Goal: Task Accomplishment & Management: Use online tool/utility

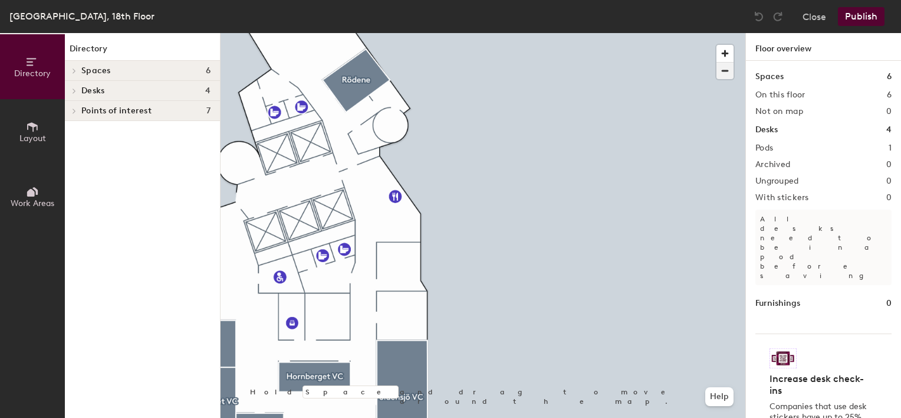
click at [724, 71] on span "button" at bounding box center [725, 71] width 17 height 17
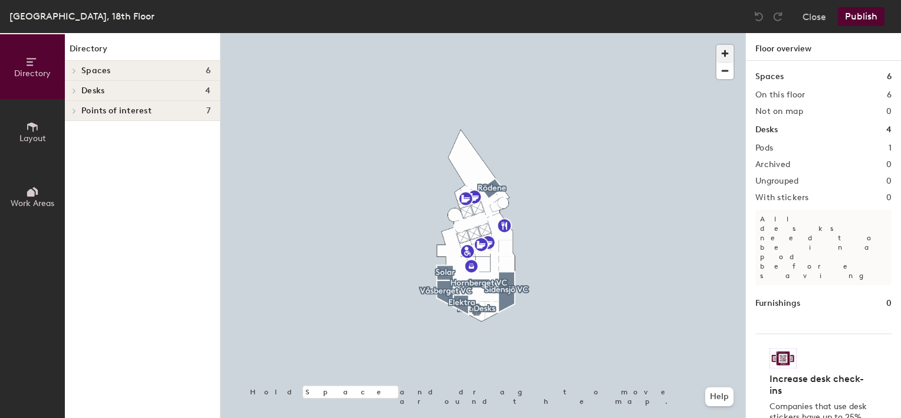
click at [727, 56] on span "button" at bounding box center [725, 53] width 17 height 17
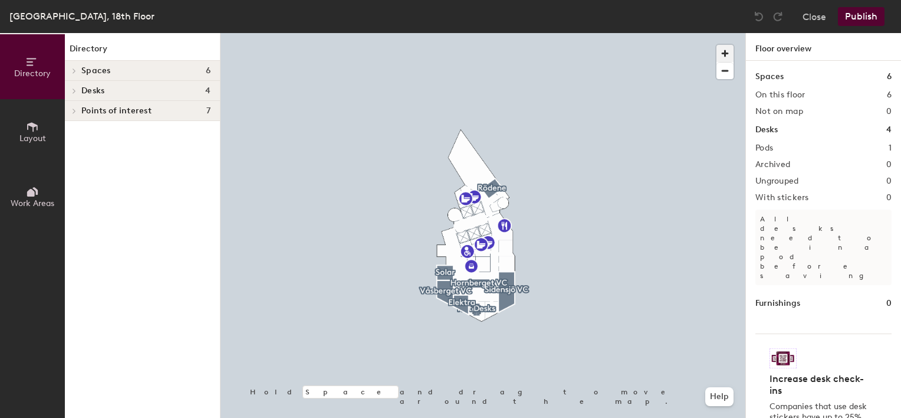
click at [727, 56] on span "button" at bounding box center [725, 53] width 17 height 17
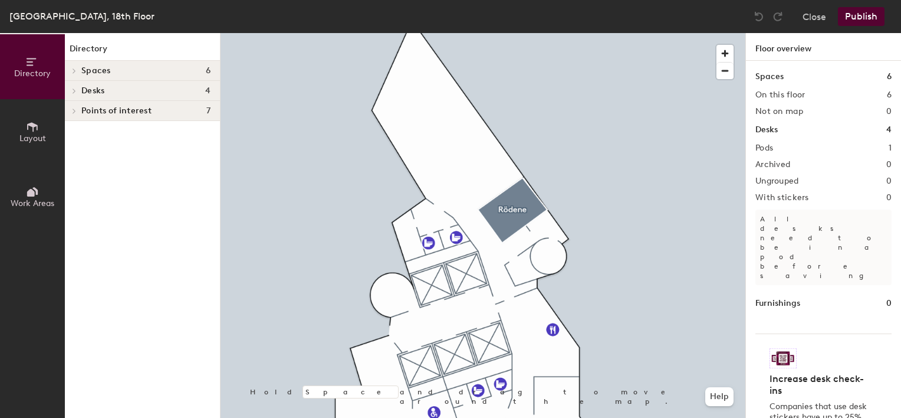
click at [30, 129] on icon at bounding box center [32, 126] width 13 height 13
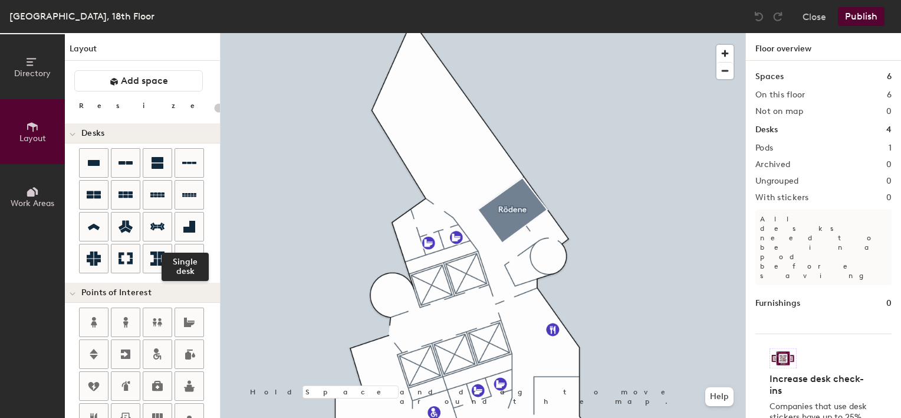
scroll to position [59, 0]
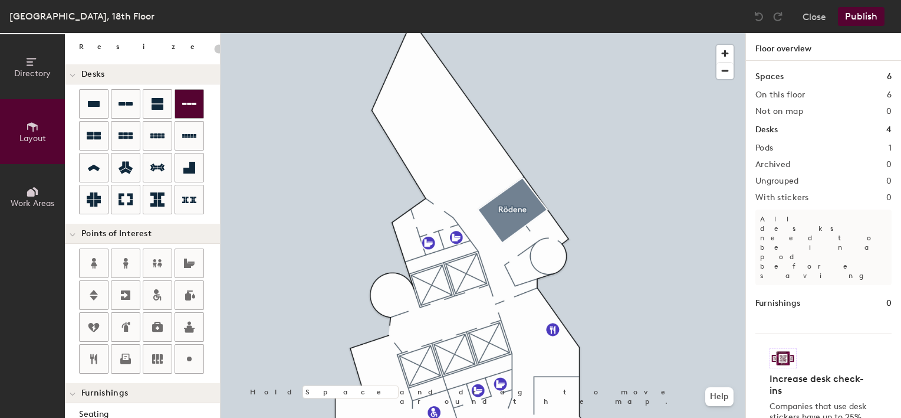
click at [474, 176] on div "Directory Layout Work Areas Layout Add space Resize Desks Points of Interest Fu…" at bounding box center [450, 225] width 901 height 385
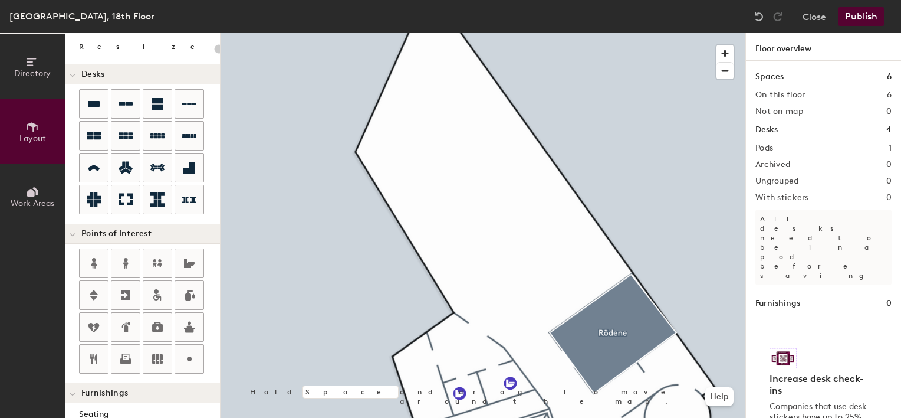
click at [538, 222] on div "Directory Layout Work Areas Layout Add space Resize Desks Points of Interest Fu…" at bounding box center [450, 225] width 901 height 385
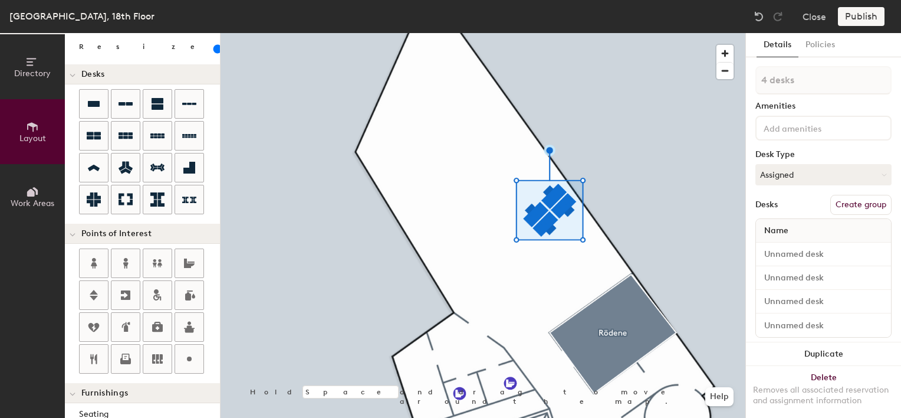
type input "80"
type input "1 desk"
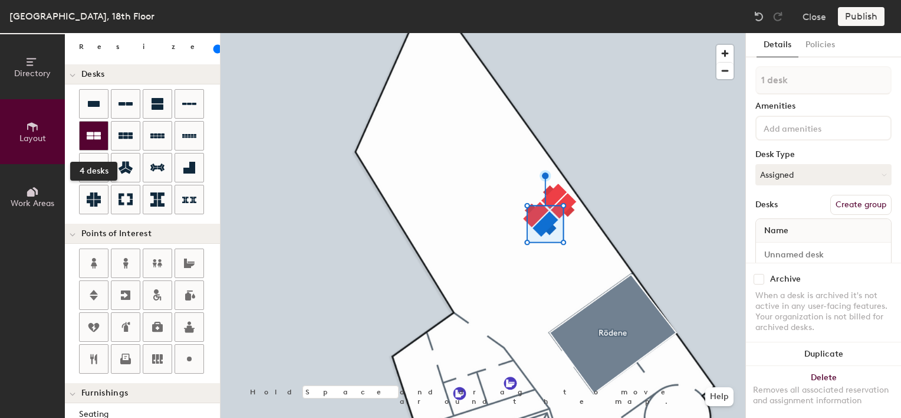
click at [97, 129] on icon at bounding box center [94, 136] width 14 height 14
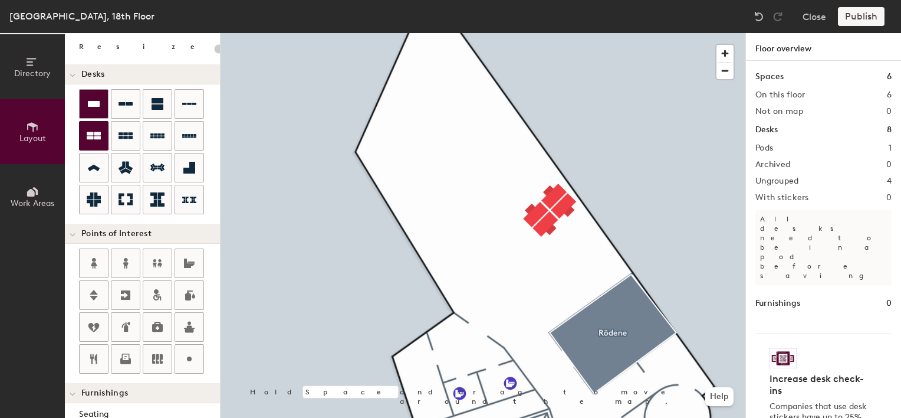
click at [94, 106] on icon at bounding box center [94, 104] width 14 height 14
click at [511, 189] on div "Directory Layout Work Areas Layout Add space Resize Desks Points of Interest Fu…" at bounding box center [450, 225] width 901 height 385
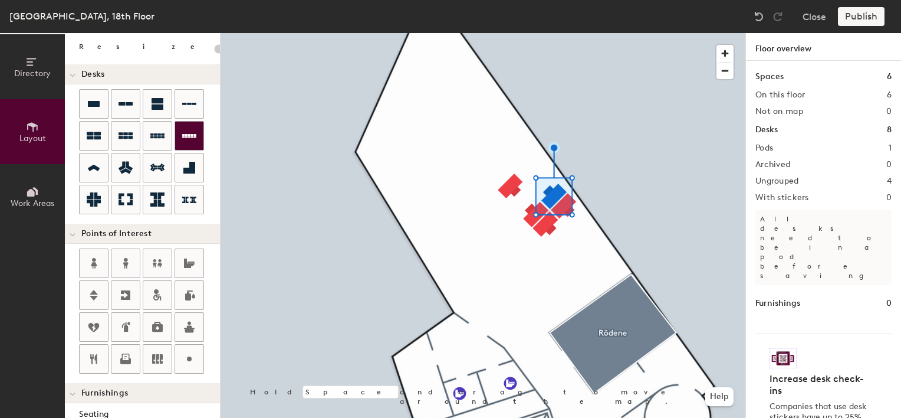
click at [562, 33] on div at bounding box center [483, 33] width 525 height 0
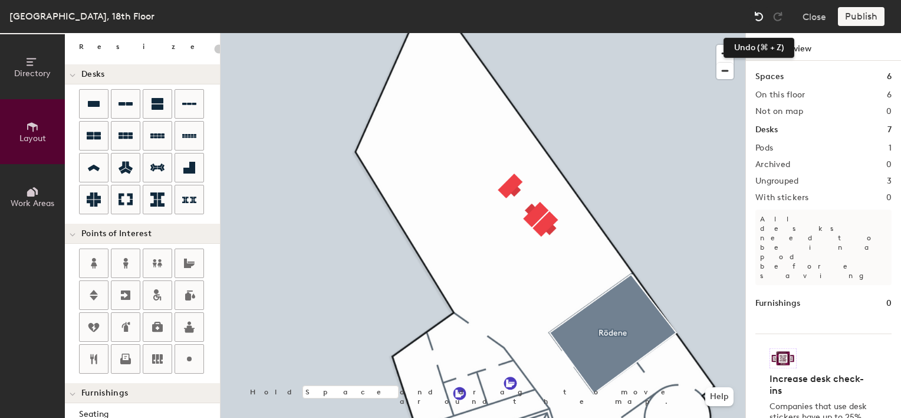
click at [763, 17] on img at bounding box center [759, 17] width 12 height 12
click at [757, 15] on img at bounding box center [759, 17] width 12 height 12
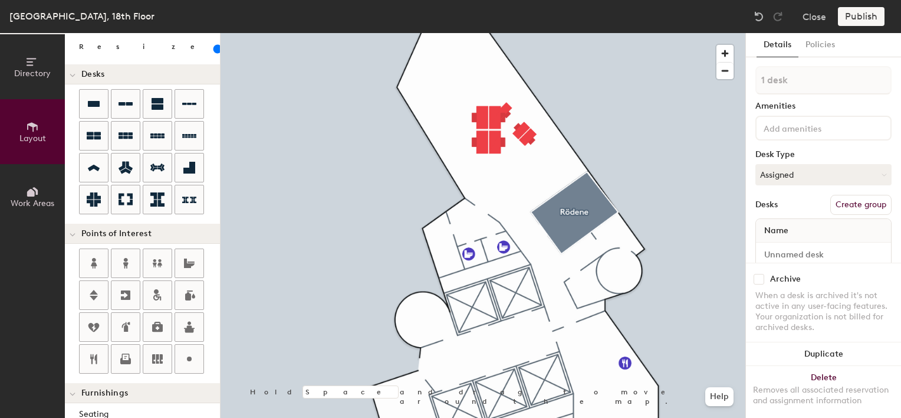
type input "20"
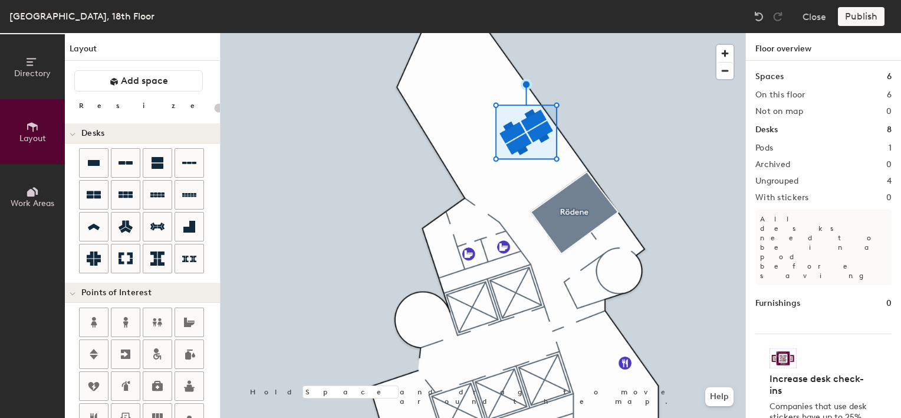
scroll to position [59, 0]
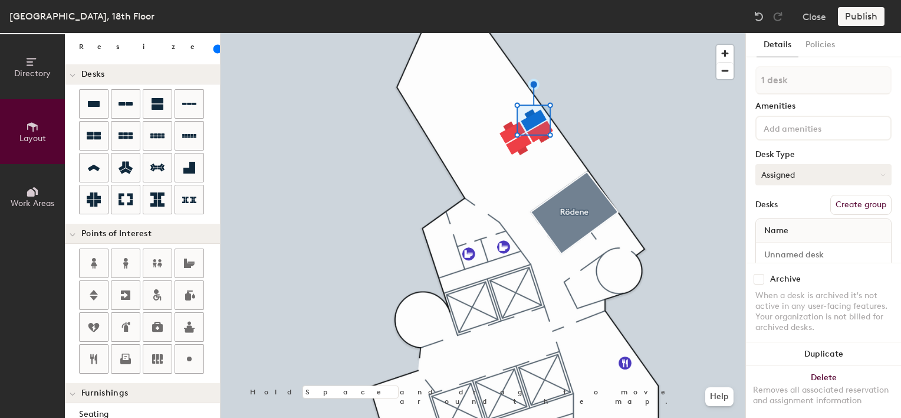
click at [881, 173] on icon at bounding box center [883, 174] width 4 height 2
click at [794, 210] on div "Assigned" at bounding box center [815, 211] width 118 height 18
click at [812, 178] on button "Assigned" at bounding box center [823, 174] width 136 height 21
click at [786, 208] on div "Assigned" at bounding box center [815, 211] width 118 height 18
click at [858, 179] on button "Assigned" at bounding box center [823, 174] width 136 height 21
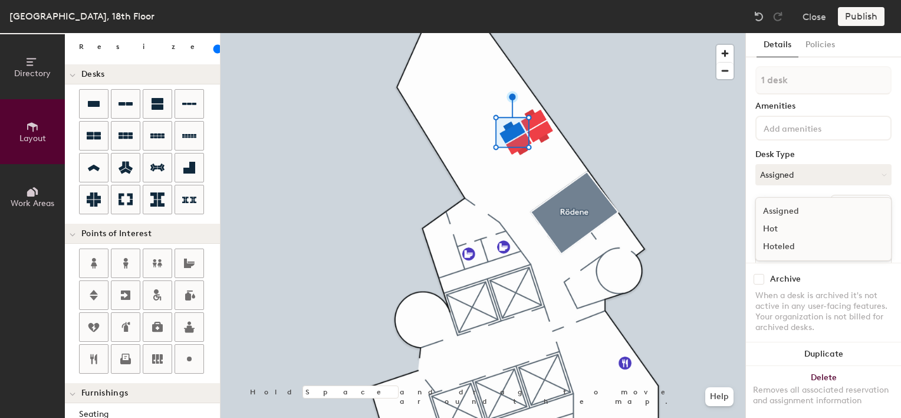
click at [768, 226] on div "Hot" at bounding box center [815, 229] width 118 height 18
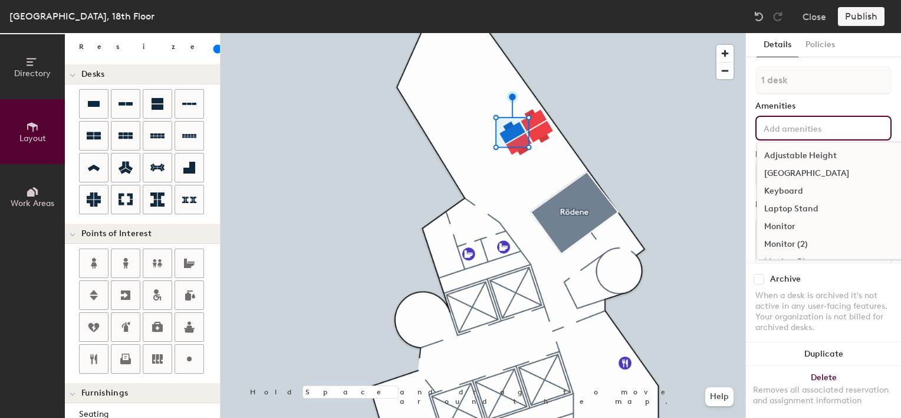
click at [830, 130] on input at bounding box center [814, 127] width 106 height 14
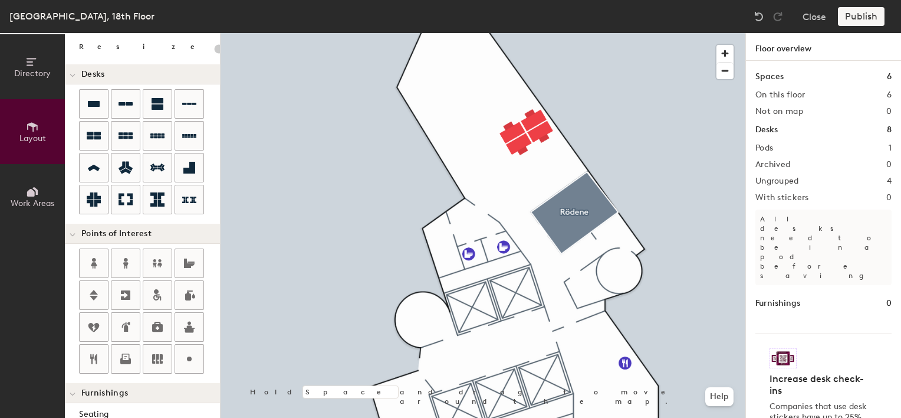
type input "20"
click at [38, 68] on span "Directory" at bounding box center [32, 73] width 37 height 10
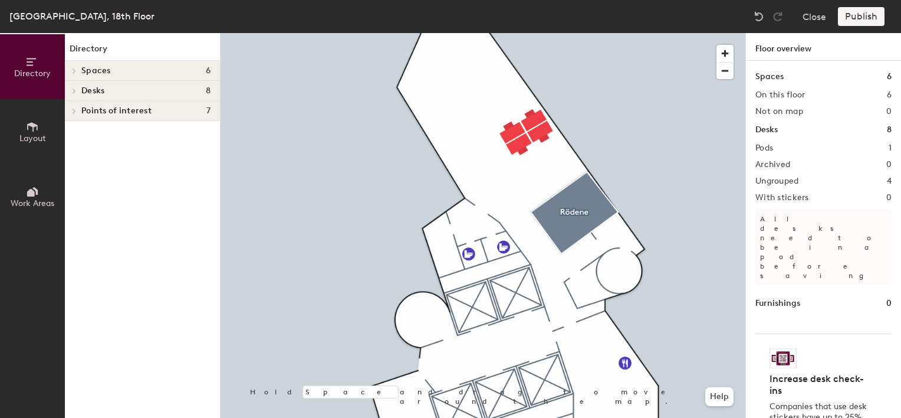
click at [98, 90] on span "Desks" at bounding box center [92, 90] width 23 height 9
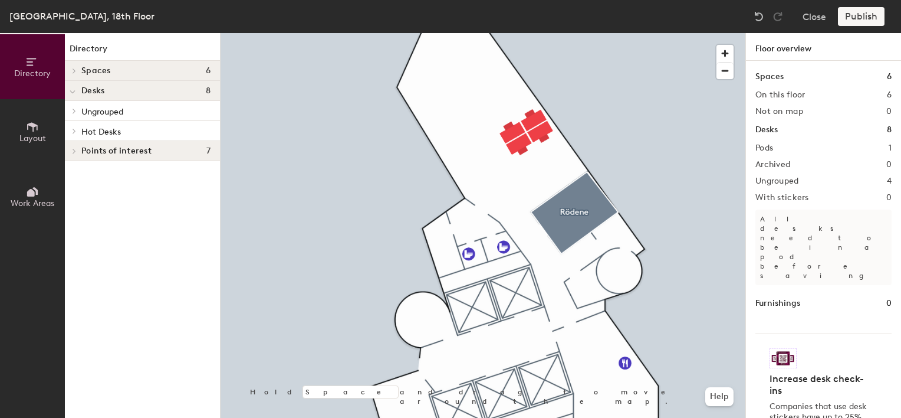
click at [106, 110] on span "Ungrouped" at bounding box center [102, 112] width 42 height 10
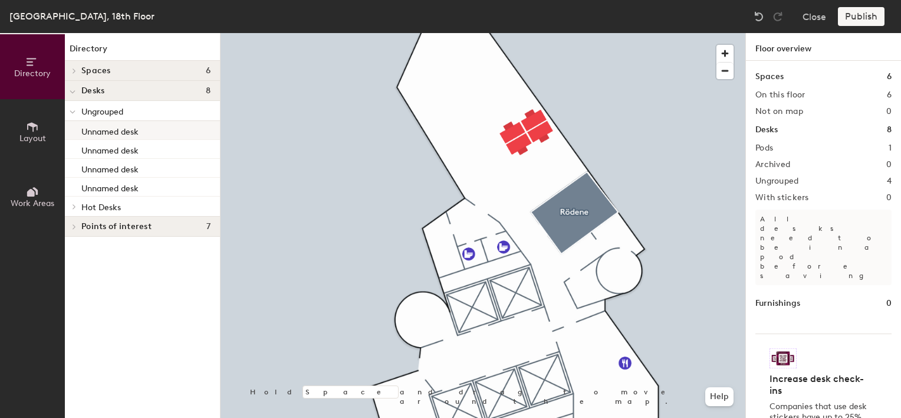
click at [113, 132] on p "Unnamed desk" at bounding box center [109, 130] width 57 height 14
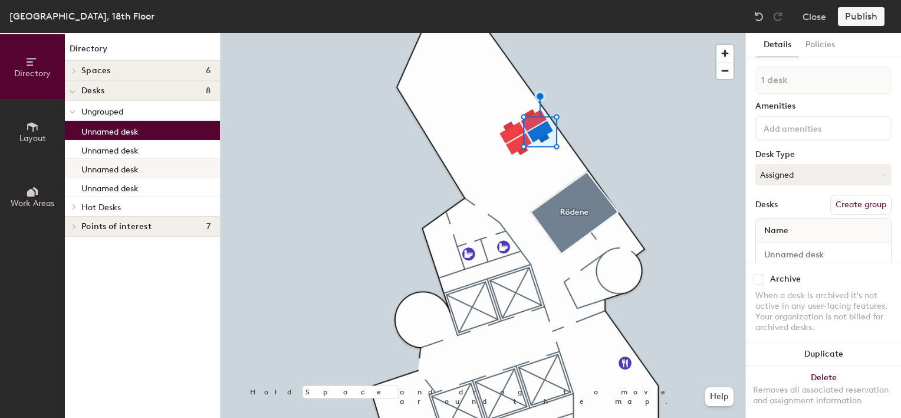
click at [137, 169] on p "Unnamed desk" at bounding box center [109, 168] width 57 height 14
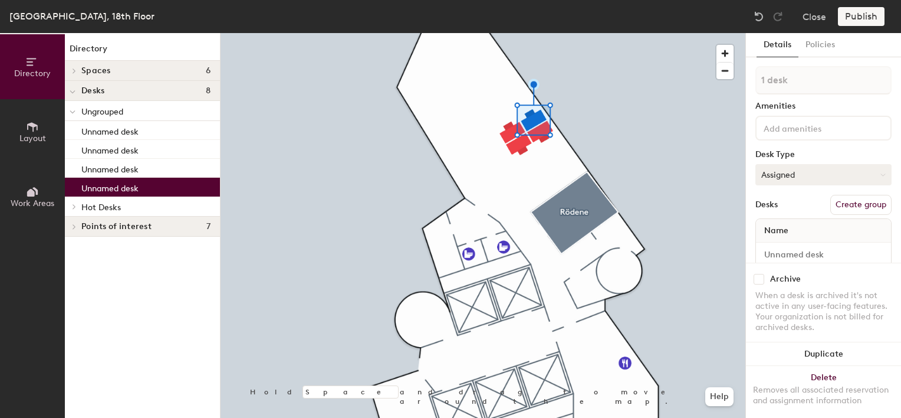
click at [881, 176] on icon at bounding box center [883, 174] width 5 height 5
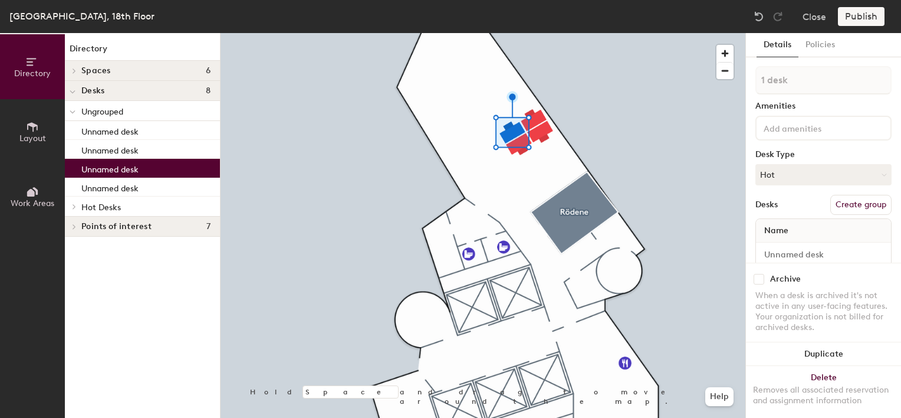
click at [717, 33] on div at bounding box center [483, 33] width 525 height 0
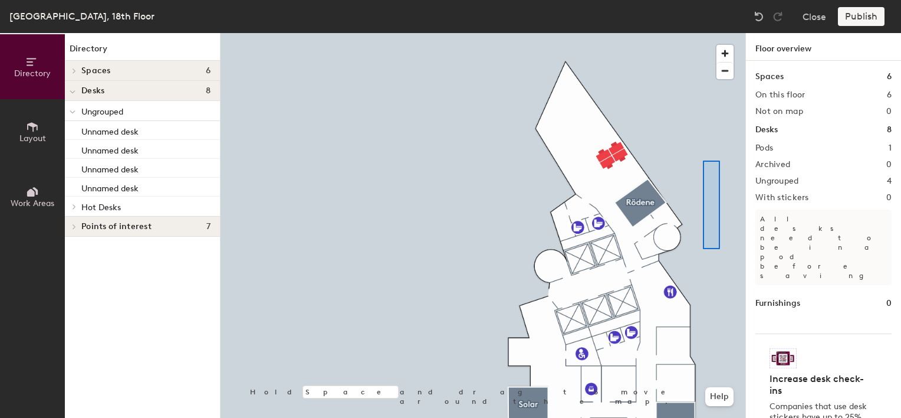
click at [699, 33] on div at bounding box center [483, 33] width 525 height 0
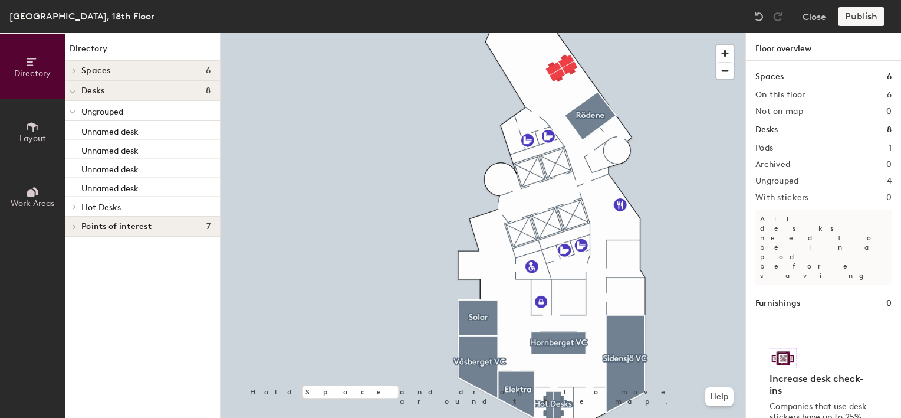
click at [554, 33] on div at bounding box center [483, 33] width 525 height 0
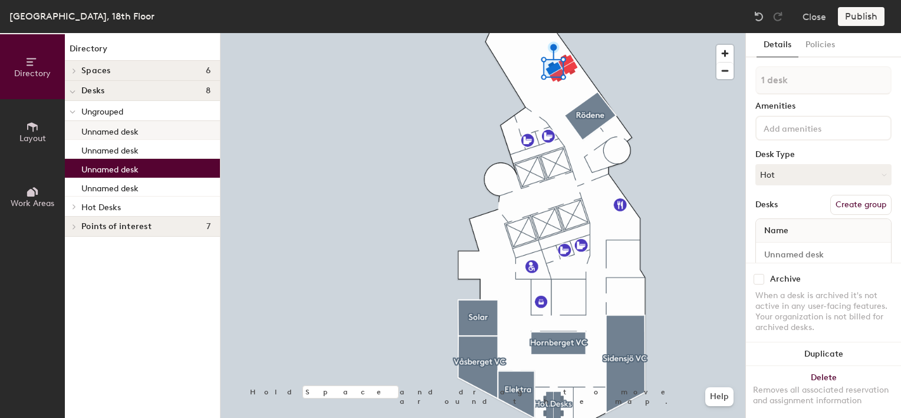
click at [120, 130] on p "Unnamed desk" at bounding box center [109, 130] width 57 height 14
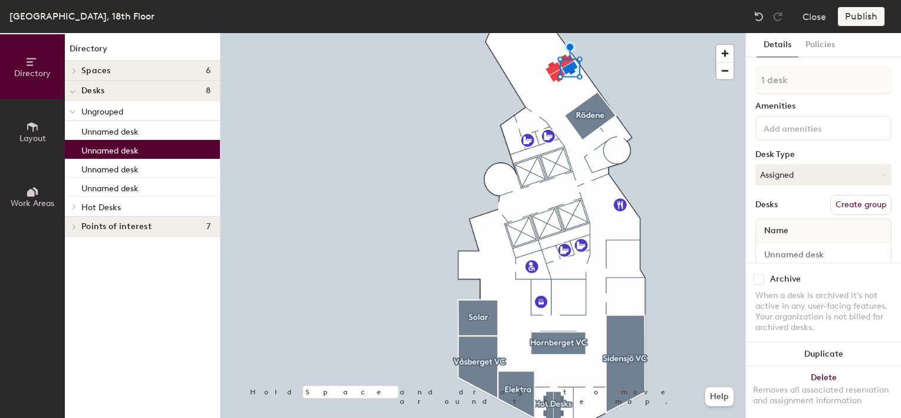
click at [137, 152] on p "Unnamed desk" at bounding box center [109, 149] width 57 height 14
click at [724, 33] on div at bounding box center [483, 33] width 525 height 0
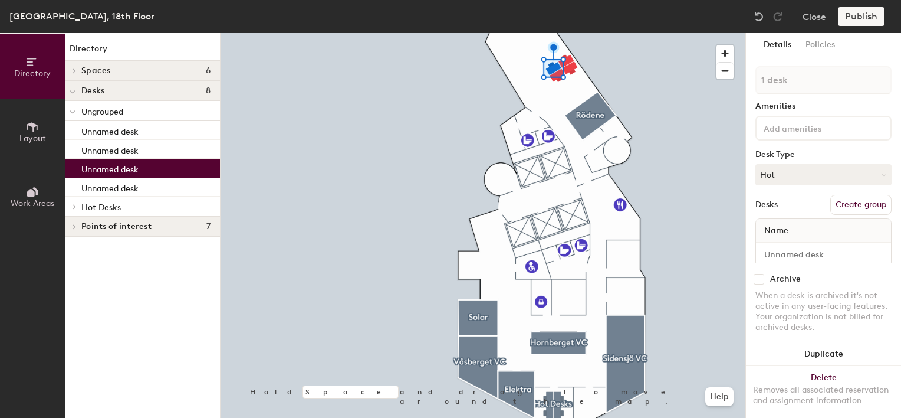
click at [786, 231] on span "Name" at bounding box center [776, 230] width 36 height 21
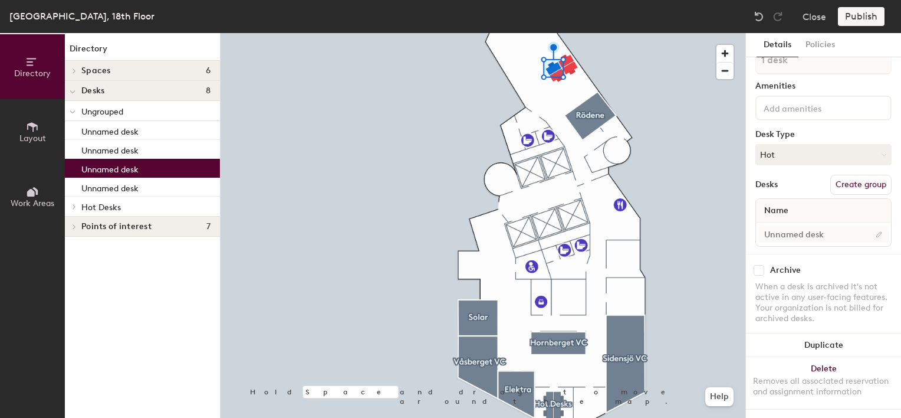
scroll to position [29, 0]
click at [810, 225] on input at bounding box center [823, 233] width 130 height 17
type input "Desk 5"
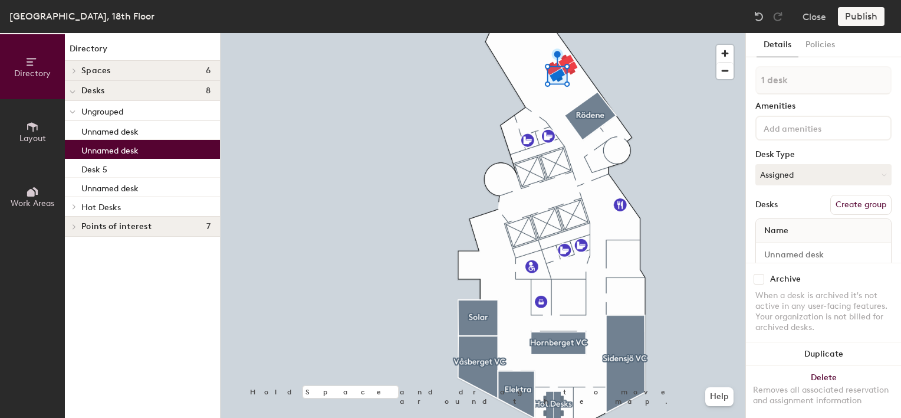
click at [807, 229] on div "Name" at bounding box center [823, 231] width 135 height 24
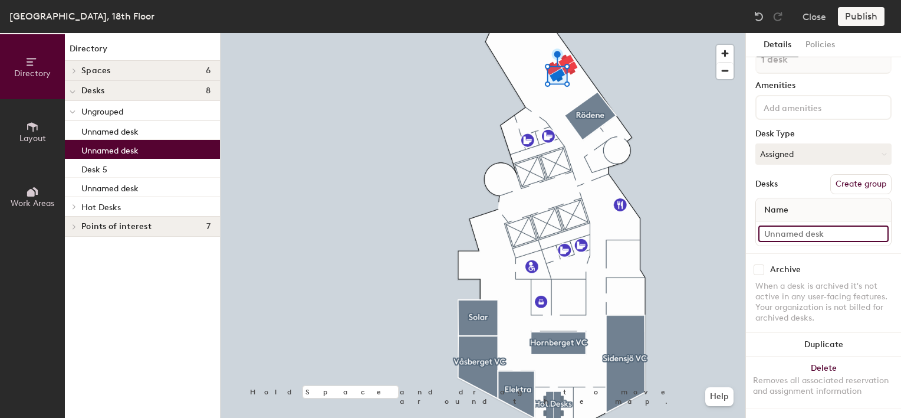
click at [801, 226] on input at bounding box center [823, 233] width 130 height 17
type input "Desk 4"
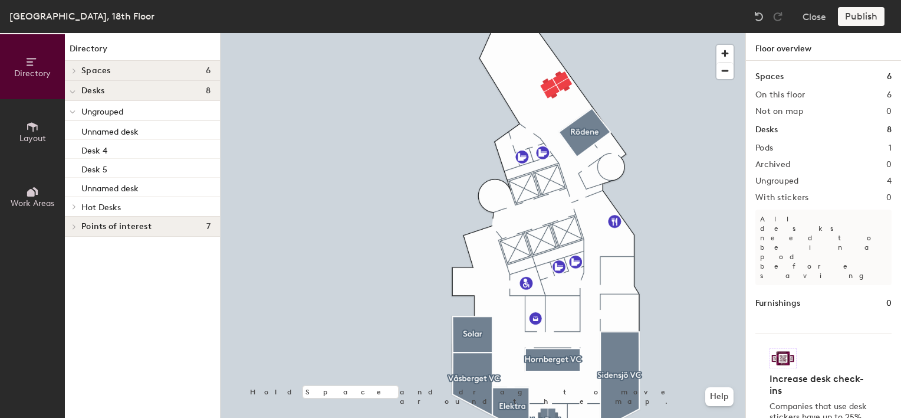
click at [566, 33] on div at bounding box center [483, 33] width 525 height 0
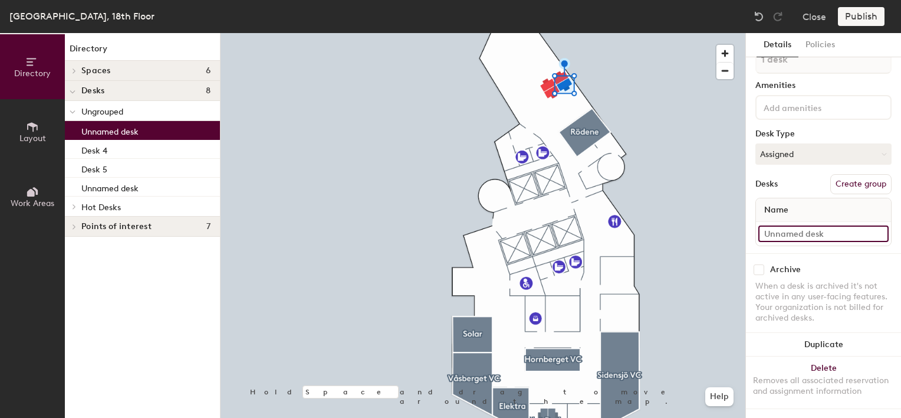
click at [807, 225] on input at bounding box center [823, 233] width 130 height 17
click at [734, 213] on div "Directory Layout Work Areas Directory Spaces 6 Elektra Hornberget VC Rödene Sid…" at bounding box center [450, 225] width 901 height 385
type input "Occupied no Hotdesk"
click at [554, 33] on div at bounding box center [483, 33] width 525 height 0
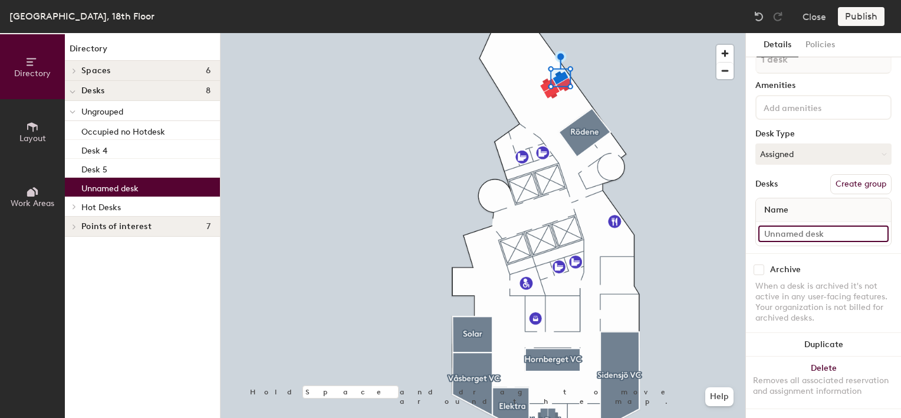
click at [770, 225] on input at bounding box center [823, 233] width 130 height 17
paste input "Occupied no Hotdesk"
type input "Occupied no Hotdesk"
click at [730, 33] on div at bounding box center [483, 33] width 525 height 0
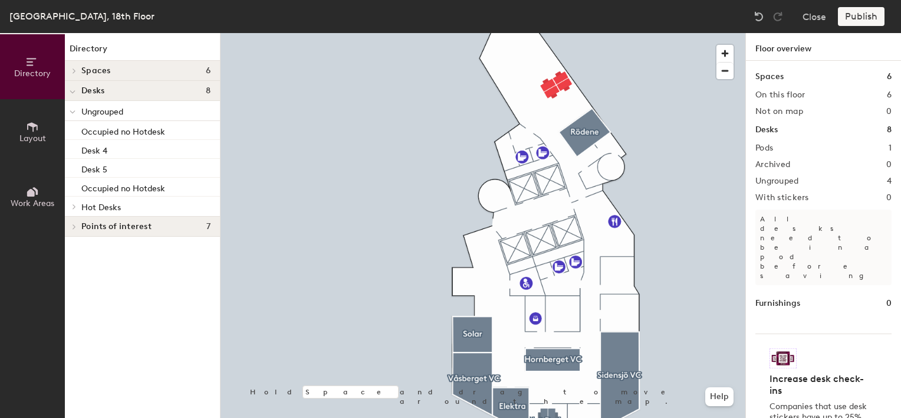
click at [28, 119] on button "Layout" at bounding box center [32, 131] width 65 height 65
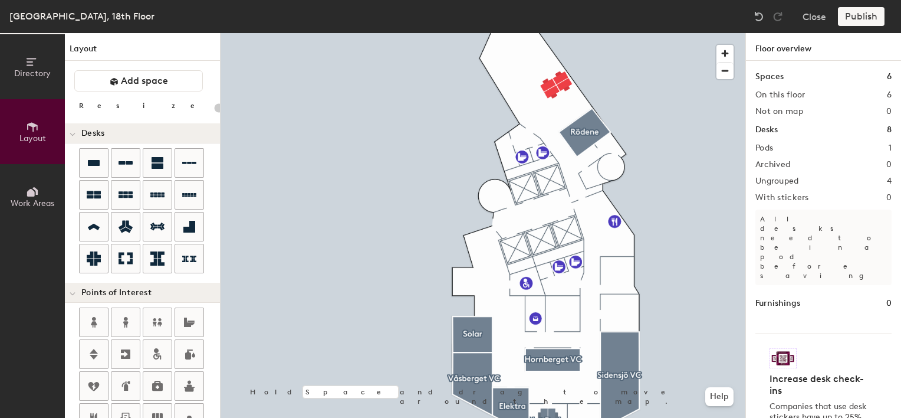
click at [538, 68] on div "Directory Layout Work Areas Layout Add space Resize Desks Points of Interest Fu…" at bounding box center [450, 225] width 901 height 385
type input "100"
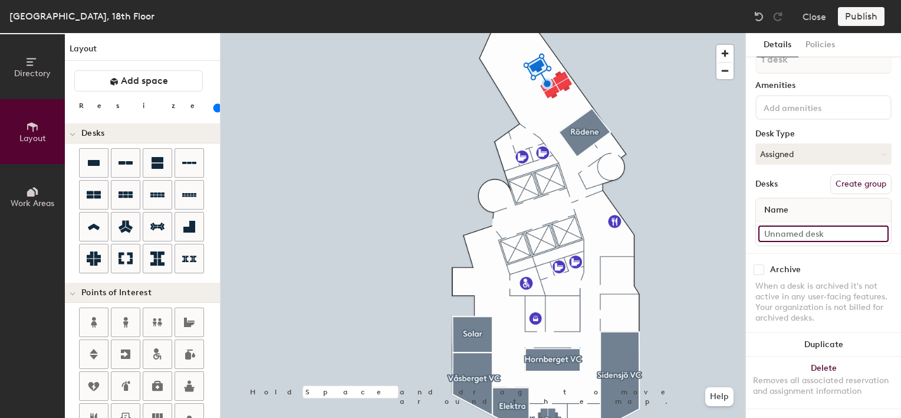
click at [794, 225] on input at bounding box center [823, 233] width 130 height 17
type input "Desk 7"
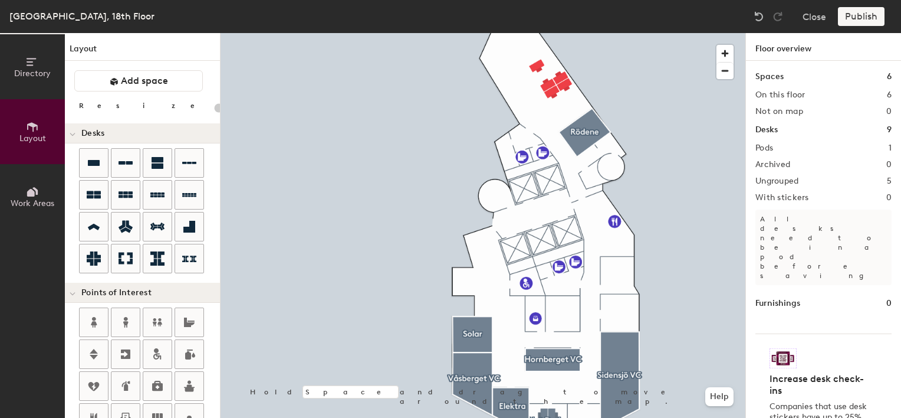
type input "100"
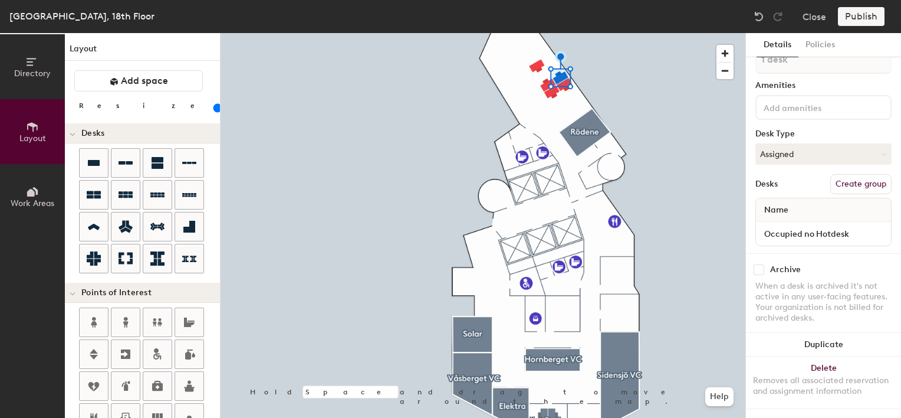
click at [761, 264] on input "checkbox" at bounding box center [759, 269] width 11 height 11
checkbox input "true"
click at [564, 33] on div at bounding box center [483, 33] width 525 height 0
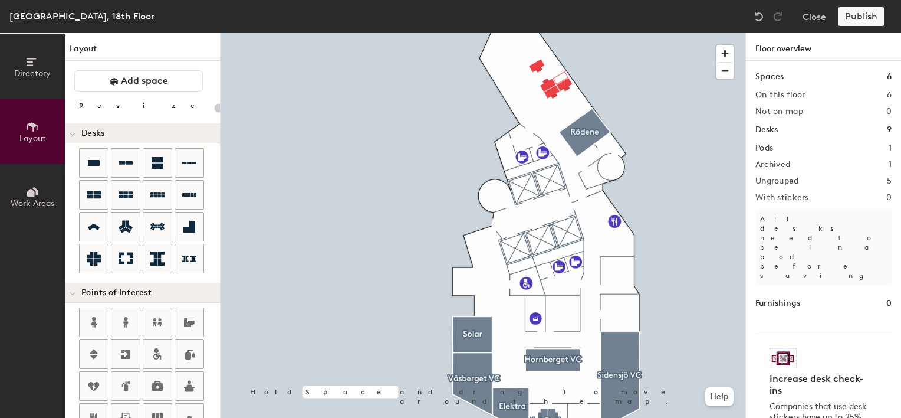
type input "100"
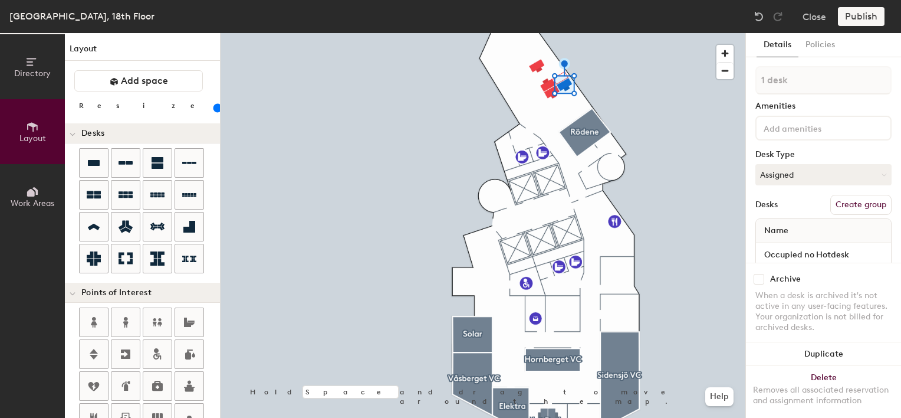
click at [758, 274] on input "checkbox" at bounding box center [759, 279] width 11 height 11
checkbox input "true"
click at [701, 33] on div at bounding box center [483, 33] width 525 height 0
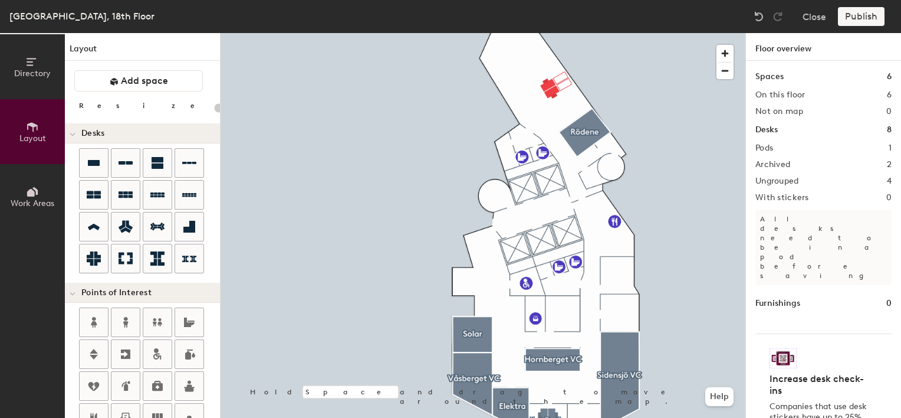
click at [543, 64] on div "Directory Layout Work Areas Layout Add space Resize Desks Points of Interest Fu…" at bounding box center [450, 225] width 901 height 385
click at [540, 63] on div "Directory Layout Work Areas Layout Add space Resize Desks Points of Interest Fu…" at bounding box center [450, 225] width 901 height 385
type input "100"
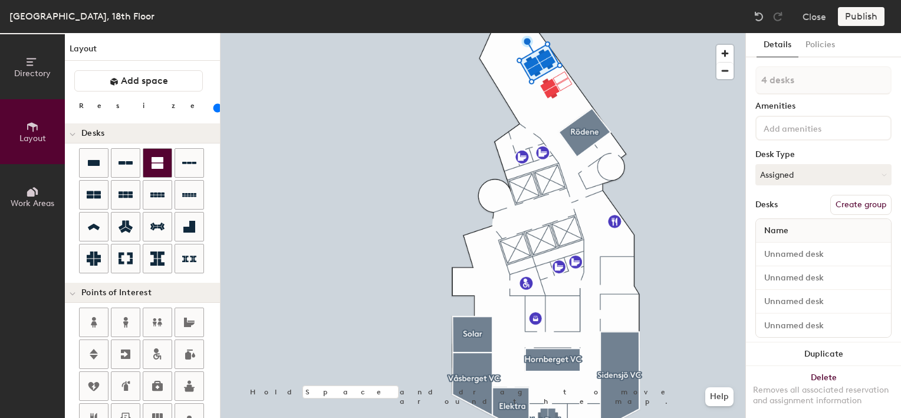
type input "1 desk"
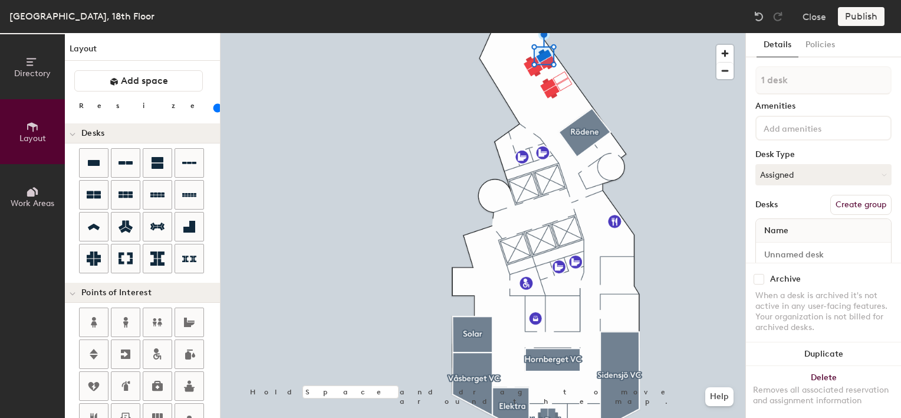
click at [760, 274] on input "checkbox" at bounding box center [759, 279] width 11 height 11
checkbox input "false"
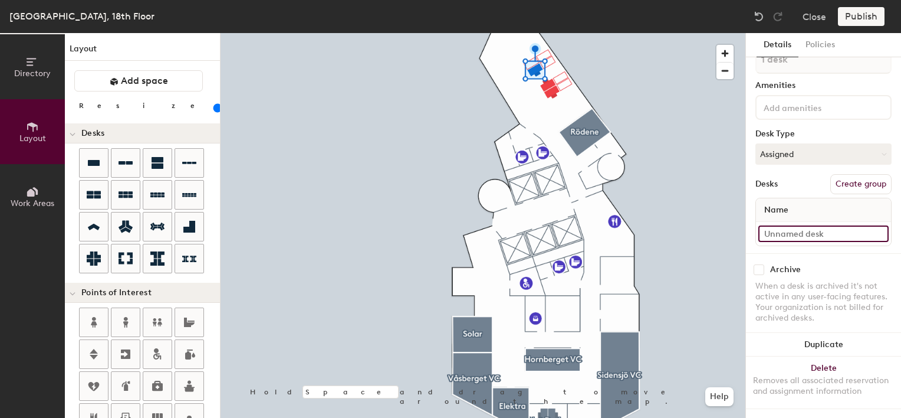
click at [793, 225] on input at bounding box center [823, 233] width 130 height 17
type input "Desk 7"
click at [717, 33] on div at bounding box center [483, 33] width 525 height 0
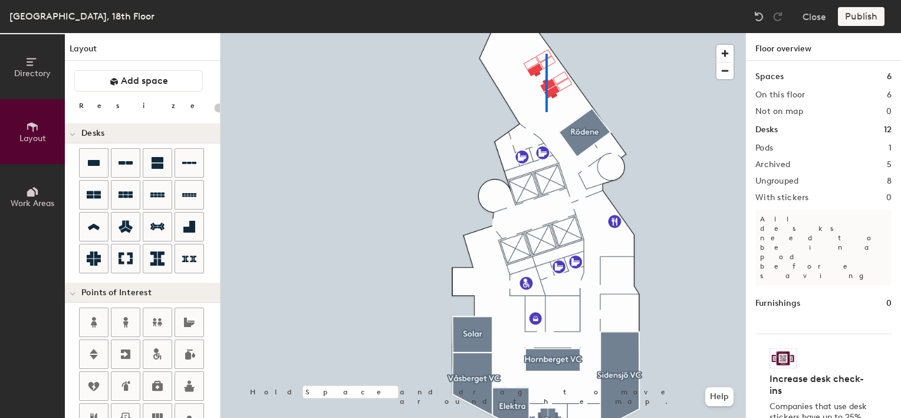
click at [524, 33] on div at bounding box center [483, 33] width 525 height 0
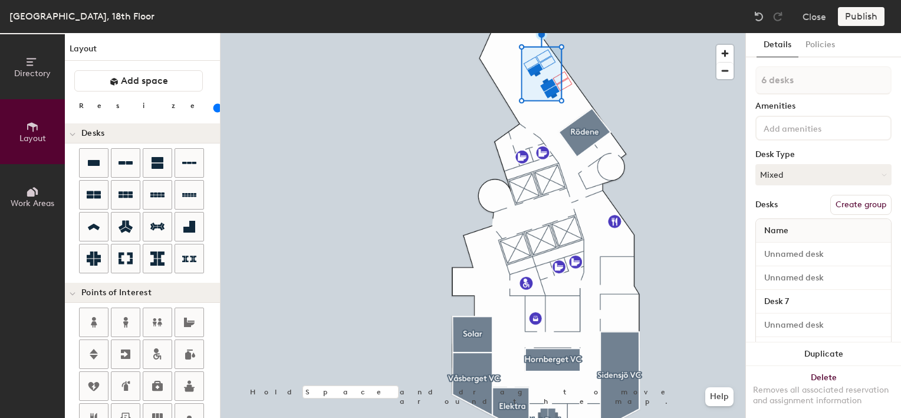
click at [609, 33] on div at bounding box center [483, 33] width 525 height 0
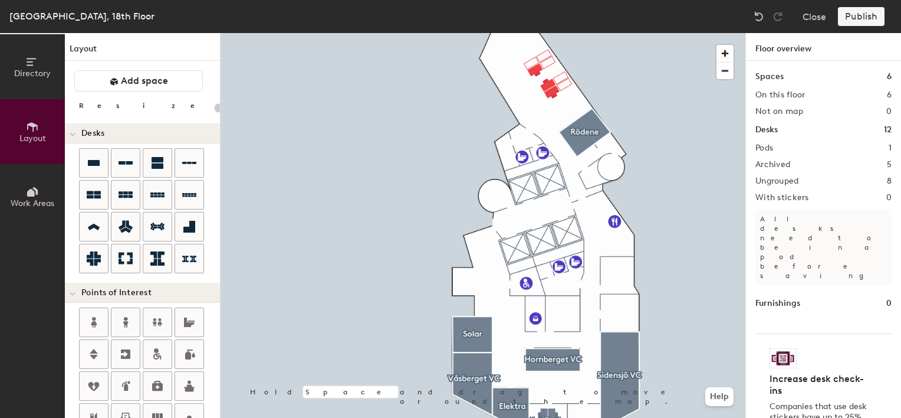
click at [550, 117] on div at bounding box center [551, 118] width 2 height 2
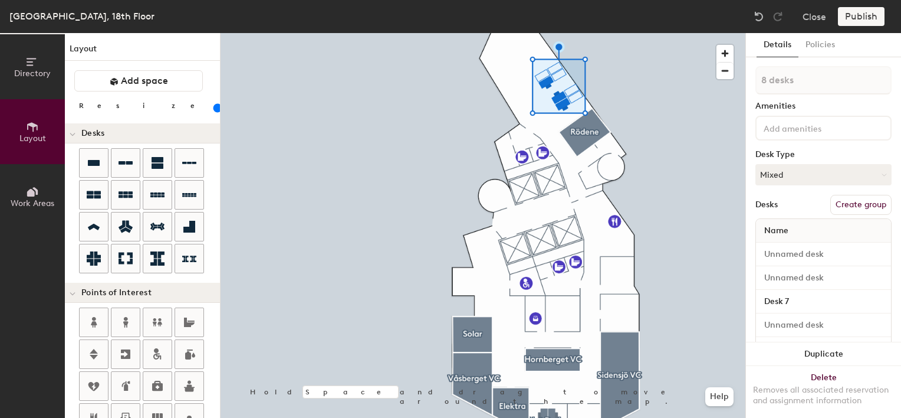
click at [603, 33] on div at bounding box center [483, 33] width 525 height 0
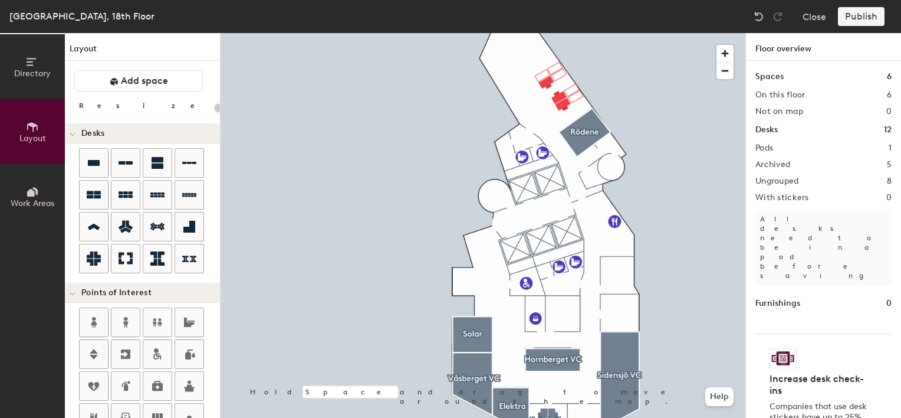
type input "20"
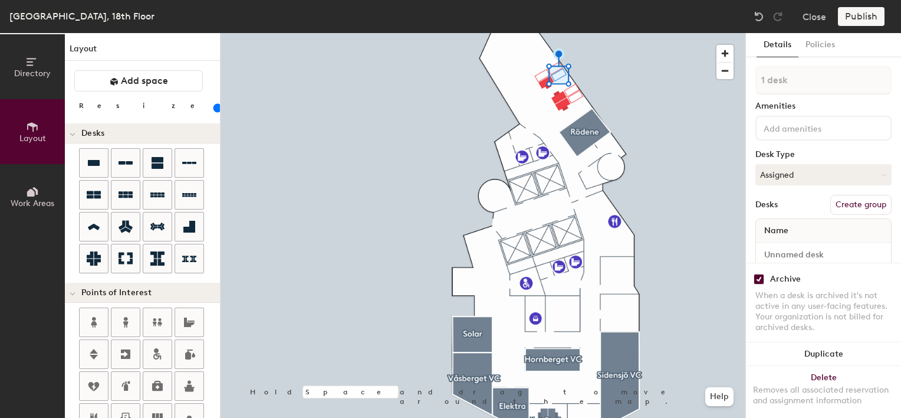
click at [594, 33] on div at bounding box center [483, 33] width 525 height 0
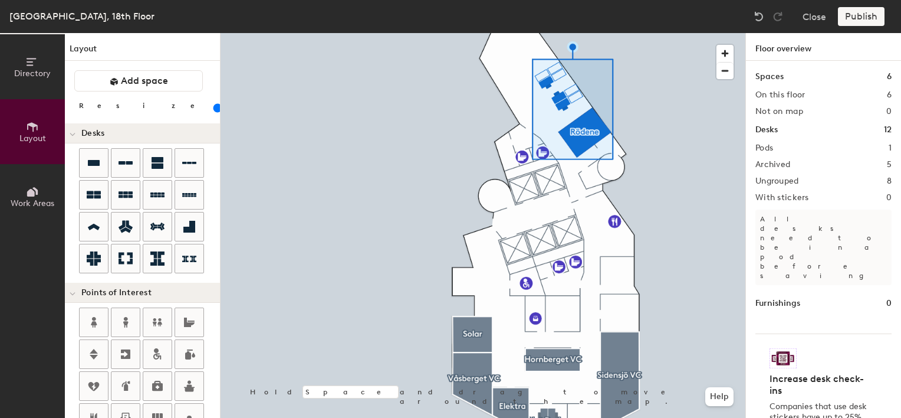
click at [649, 33] on div at bounding box center [483, 33] width 525 height 0
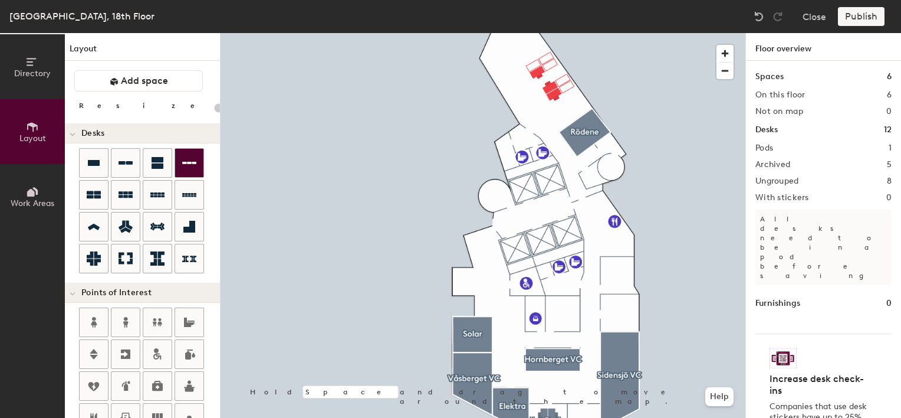
click at [574, 107] on div "Directory Layout Work Areas Layout Add space Resize Desks Points of Interest Fu…" at bounding box center [450, 225] width 901 height 385
type input "100"
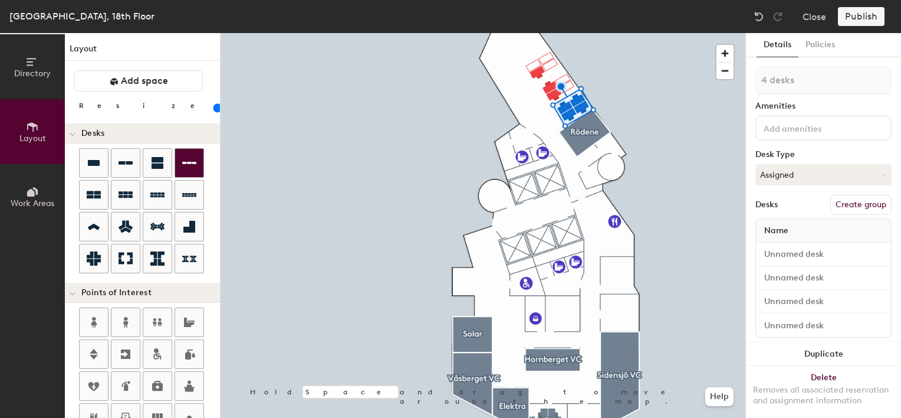
type input "1 desk"
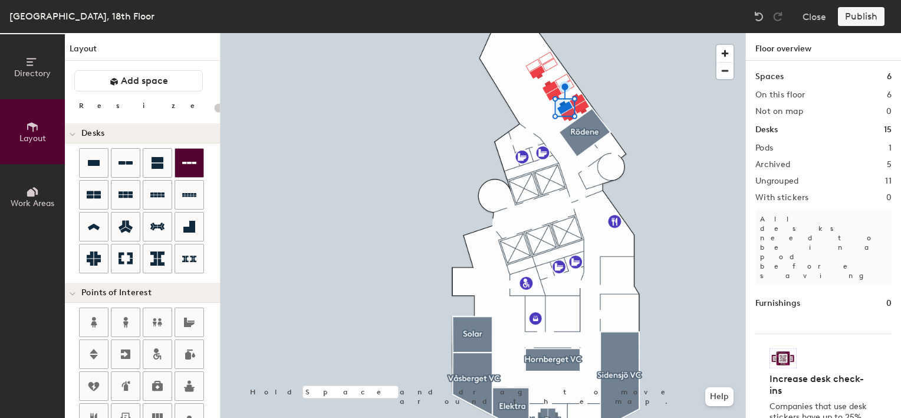
click at [567, 33] on div at bounding box center [483, 33] width 525 height 0
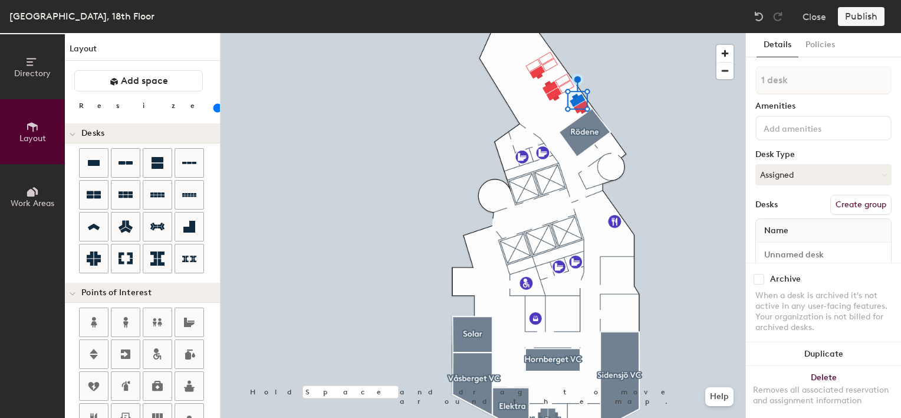
click at [686, 33] on div at bounding box center [483, 33] width 525 height 0
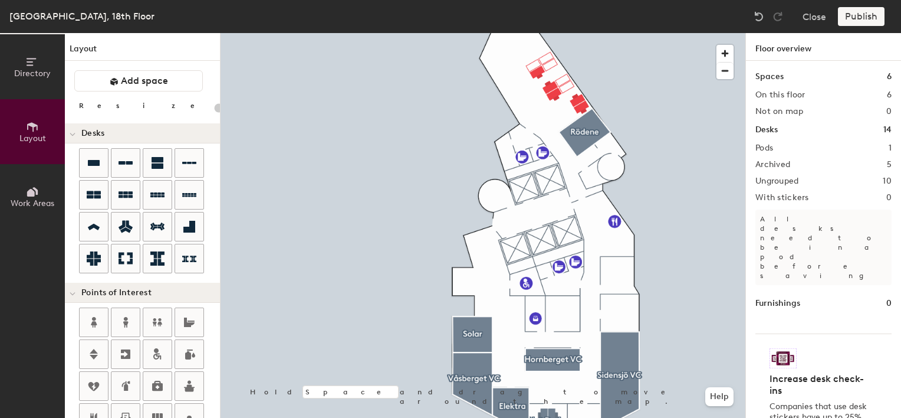
type input "100"
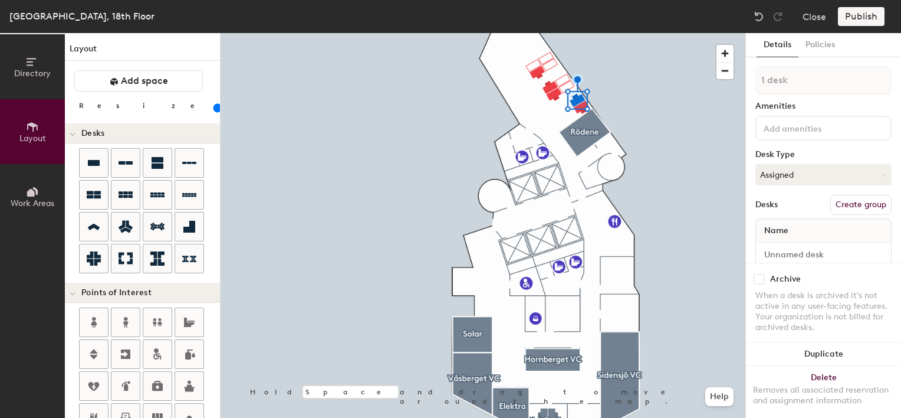
click at [760, 274] on input "checkbox" at bounding box center [759, 279] width 11 height 11
checkbox input "true"
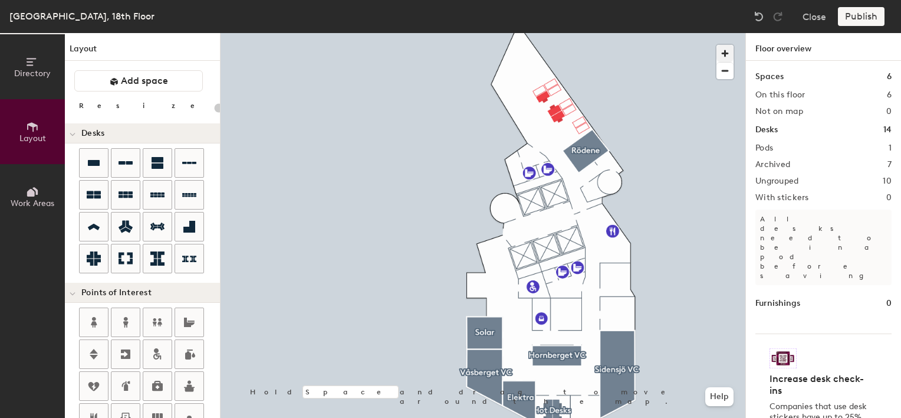
type input "100"
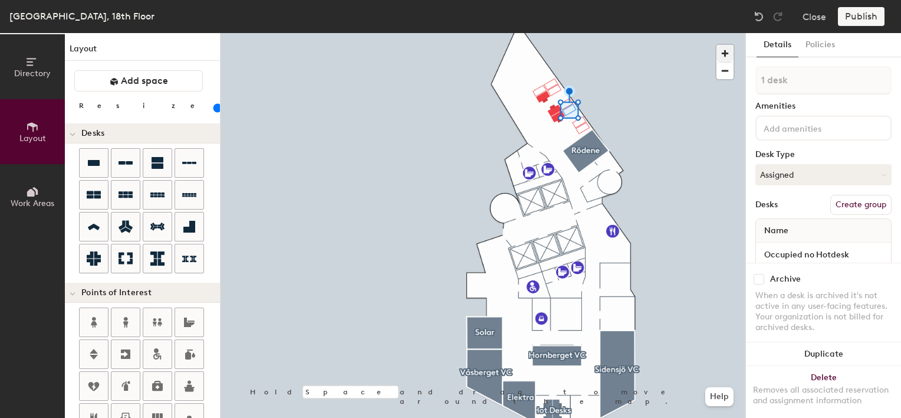
checkbox input "false"
click at [616, 33] on div at bounding box center [483, 33] width 525 height 0
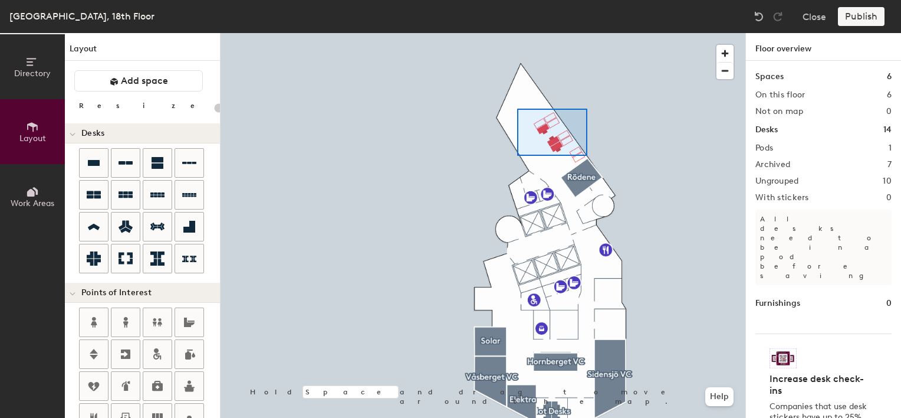
type input "100"
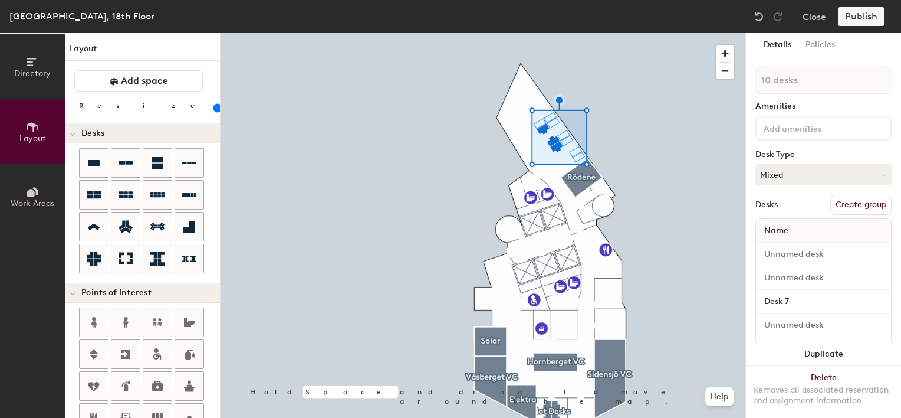
click at [813, 128] on input at bounding box center [814, 127] width 106 height 14
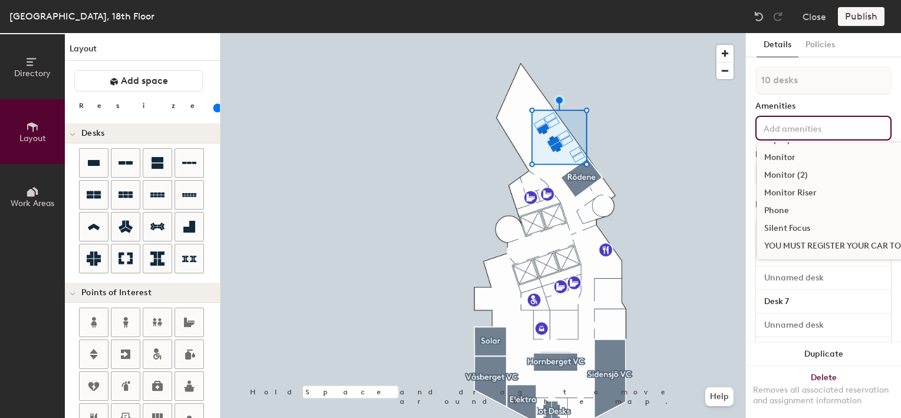
click at [852, 101] on div "Amenities" at bounding box center [823, 105] width 136 height 9
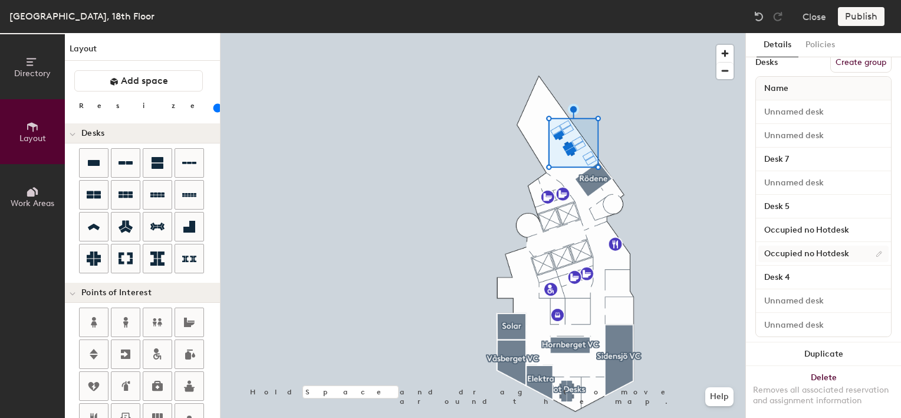
scroll to position [163, 0]
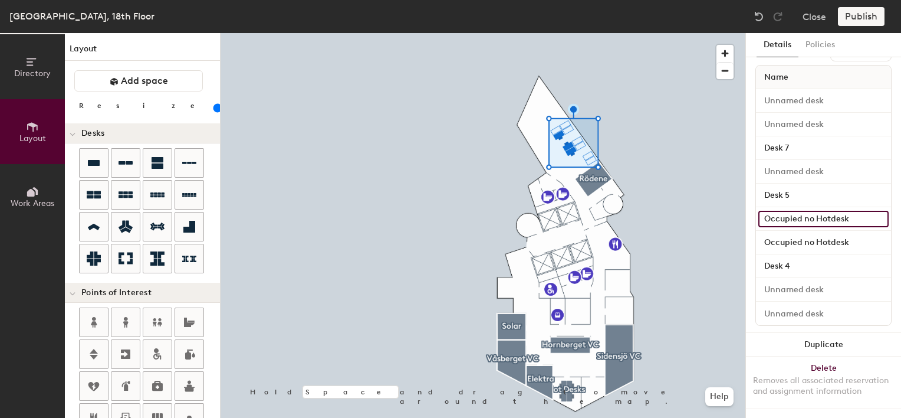
click at [870, 211] on input "Occupied no Hotdesk" at bounding box center [823, 219] width 130 height 17
type input "Unnamed Desk"
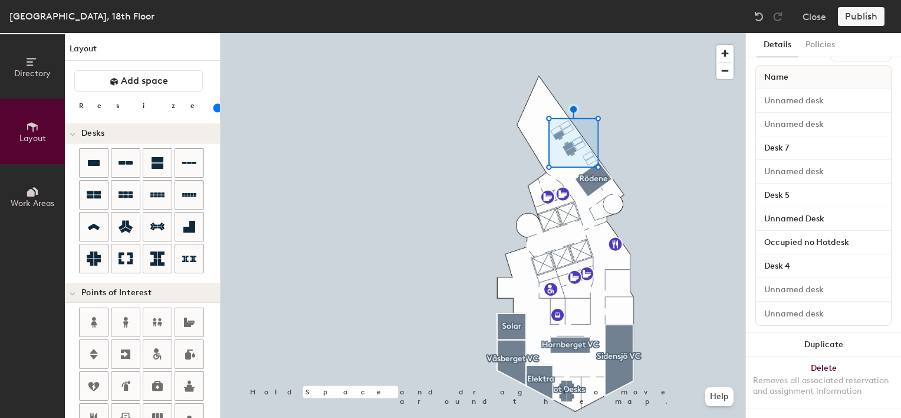
click at [885, 213] on div "Details Policies 10 desks Amenities Desk Type Mixed Desks Create group Name Des…" at bounding box center [823, 225] width 155 height 385
click at [854, 234] on input "Occupied no Hotdesk" at bounding box center [823, 242] width 130 height 17
type input "Unnamed Desk"
click at [676, 33] on div at bounding box center [483, 33] width 525 height 0
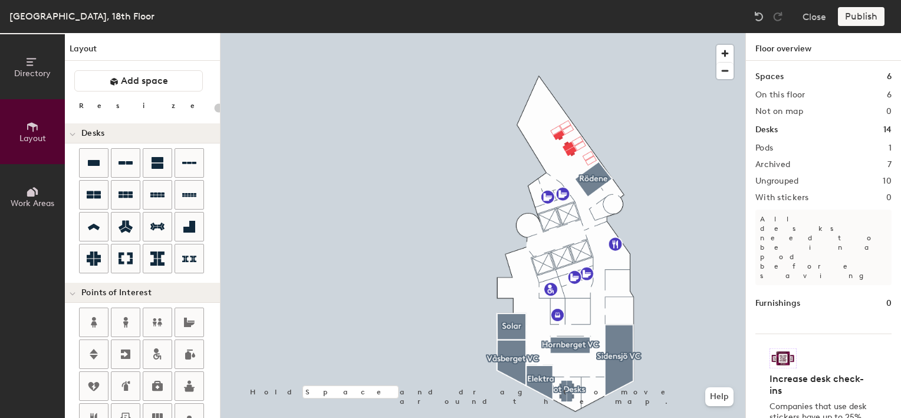
type input "20"
click at [866, 19] on div "Publish" at bounding box center [865, 16] width 54 height 19
click at [862, 15] on div "Publish" at bounding box center [865, 16] width 54 height 19
drag, startPoint x: 862, startPoint y: 15, endPoint x: 855, endPoint y: 18, distance: 8.4
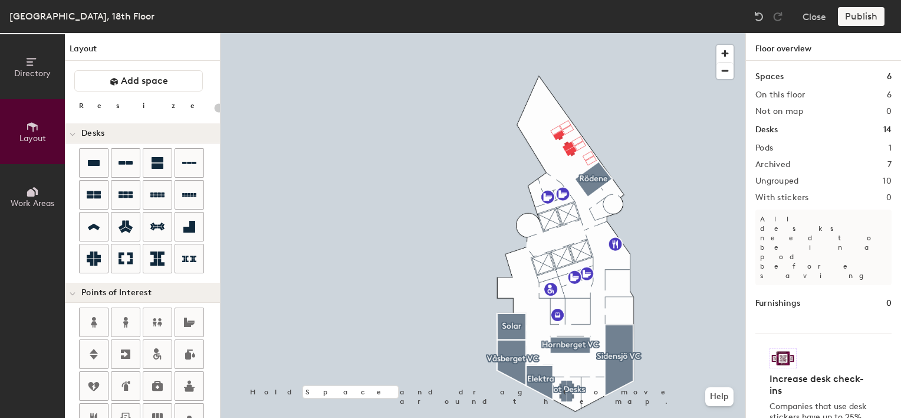
click at [855, 18] on div "Publish" at bounding box center [865, 16] width 54 height 19
click at [672, 33] on div at bounding box center [483, 33] width 525 height 0
click at [33, 67] on icon at bounding box center [32, 61] width 13 height 13
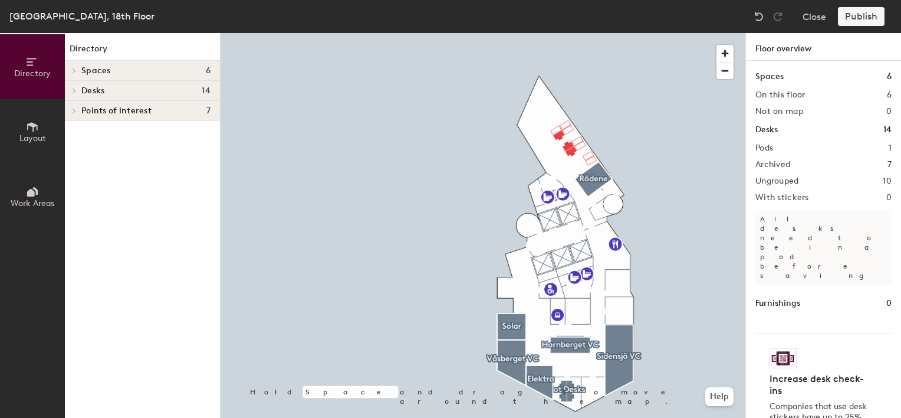
click at [533, 33] on div at bounding box center [483, 33] width 525 height 0
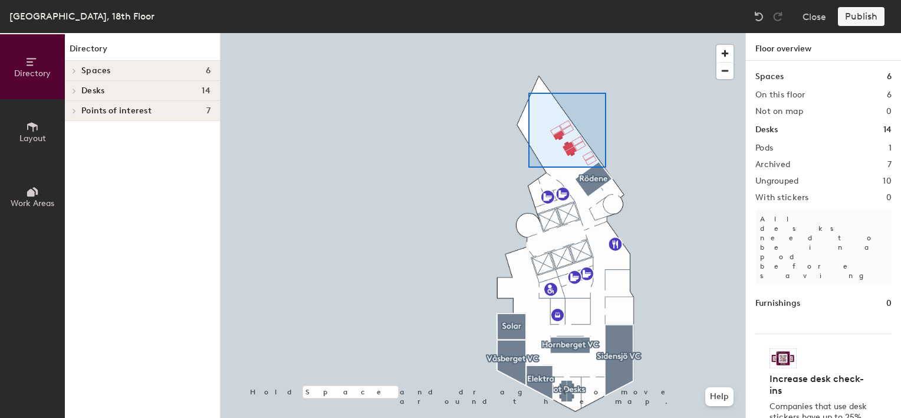
click at [604, 33] on div at bounding box center [483, 33] width 525 height 0
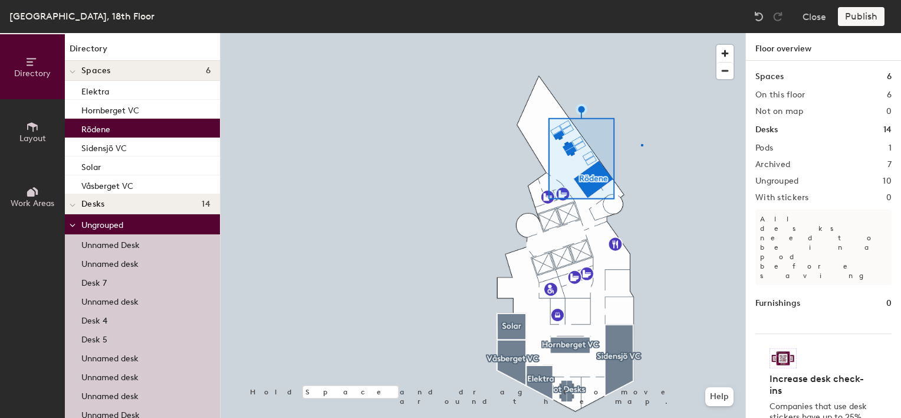
click at [642, 33] on div at bounding box center [483, 33] width 525 height 0
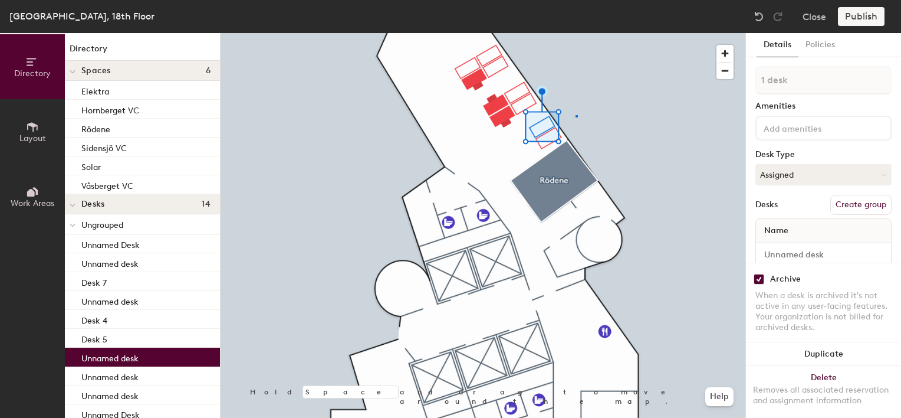
click at [577, 33] on div at bounding box center [483, 33] width 525 height 0
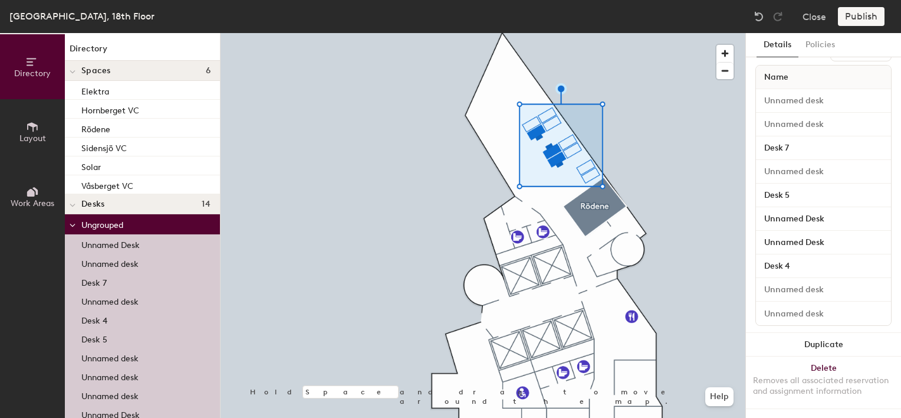
click at [31, 62] on icon at bounding box center [32, 61] width 13 height 13
click at [34, 196] on icon at bounding box center [32, 191] width 13 height 13
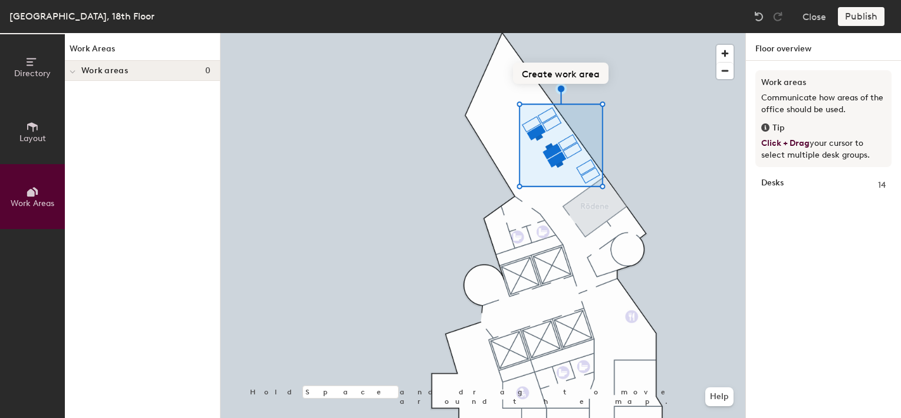
click at [573, 72] on button "Create work area" at bounding box center [561, 73] width 96 height 21
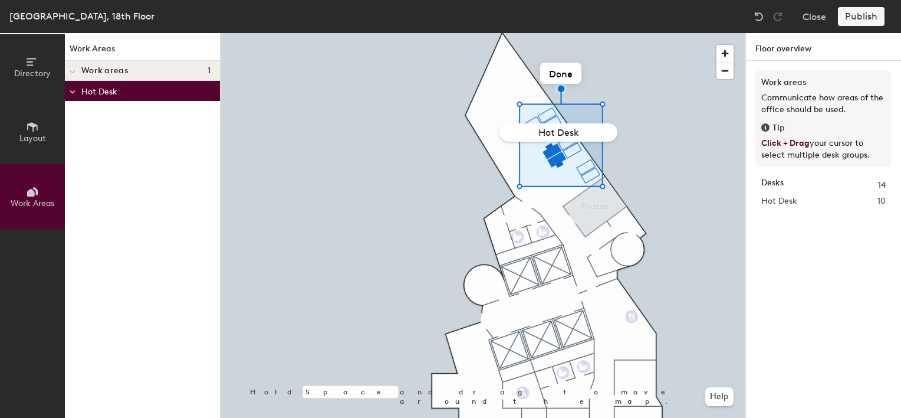
type input "Hot Desks"
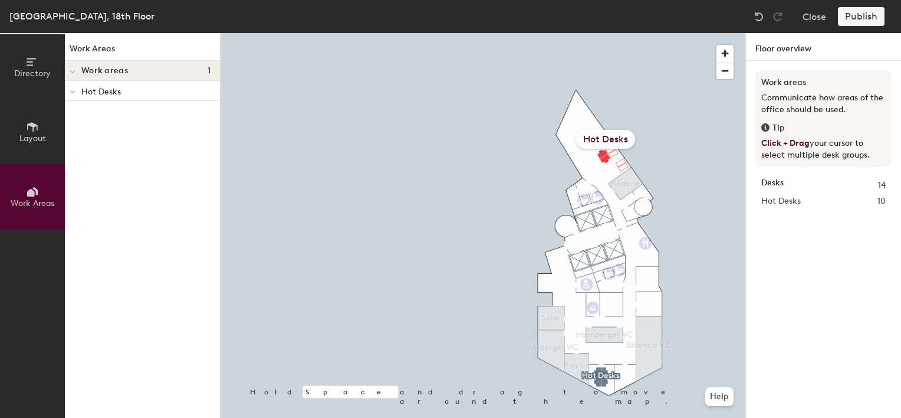
click at [622, 141] on div "Hot Desks" at bounding box center [605, 139] width 59 height 19
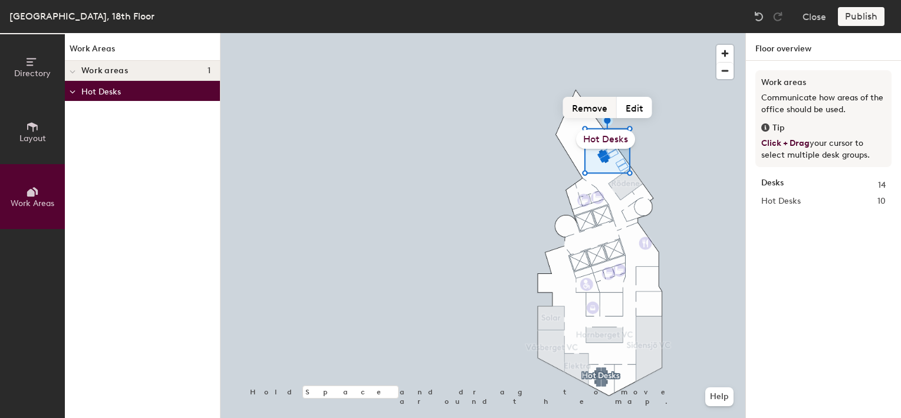
click at [605, 108] on button "Remove" at bounding box center [590, 107] width 54 height 21
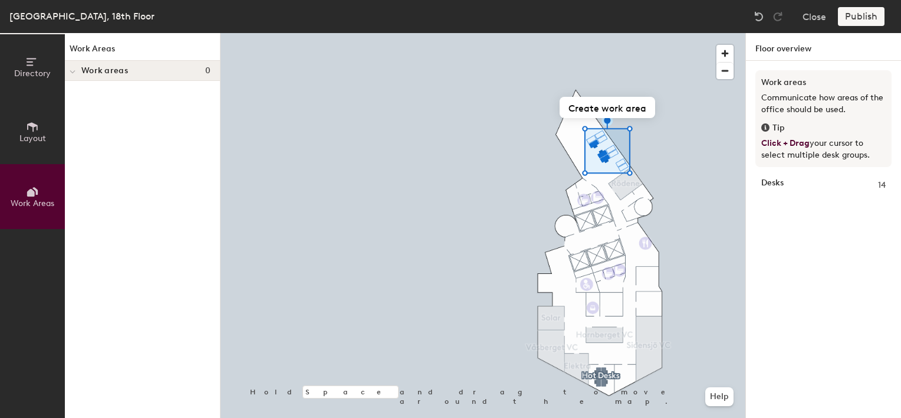
click at [31, 65] on icon at bounding box center [32, 61] width 13 height 13
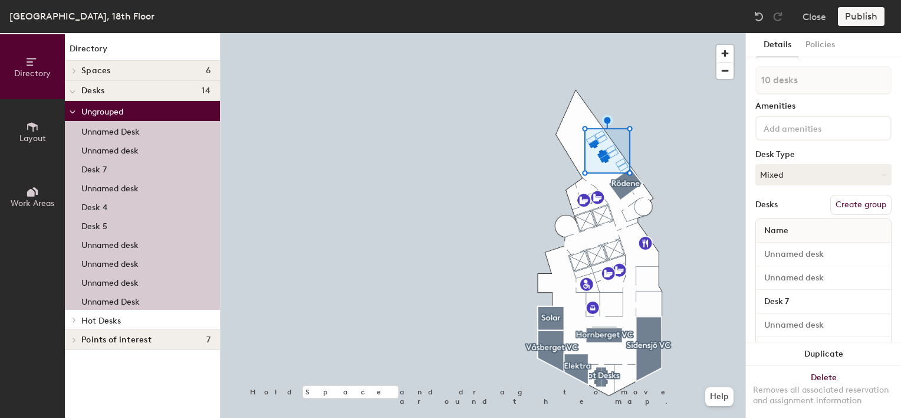
click at [92, 71] on span "Spaces" at bounding box center [95, 70] width 29 height 9
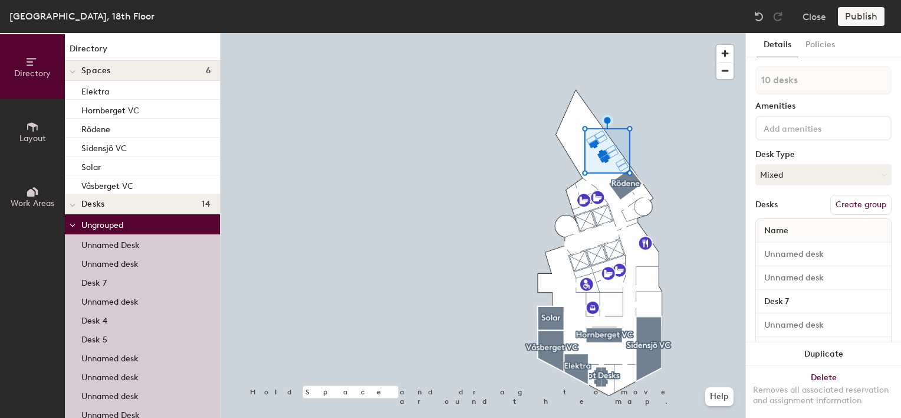
click at [77, 67] on div at bounding box center [72, 70] width 15 height 19
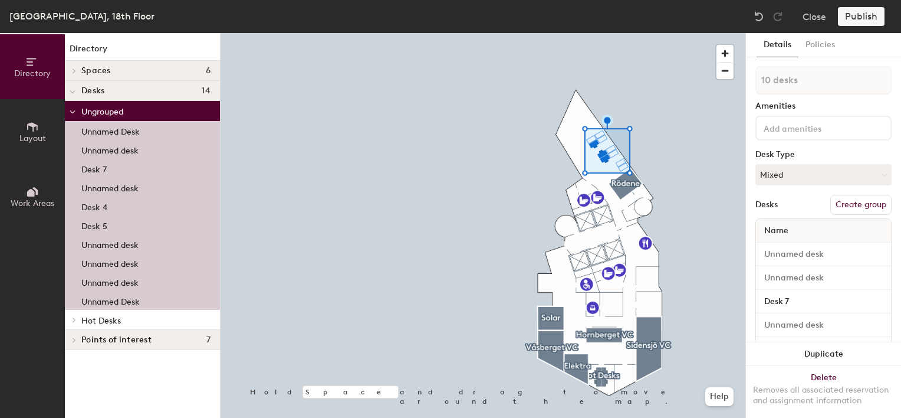
click at [70, 111] on icon at bounding box center [73, 112] width 6 height 5
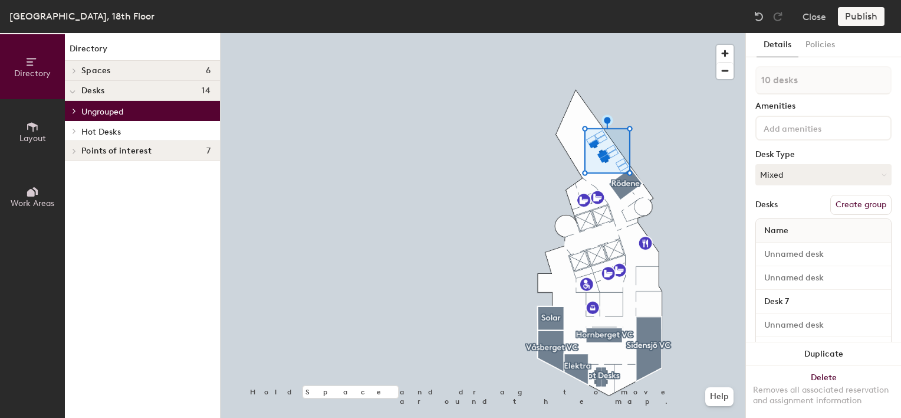
click at [104, 114] on span "Ungrouped" at bounding box center [102, 112] width 42 height 10
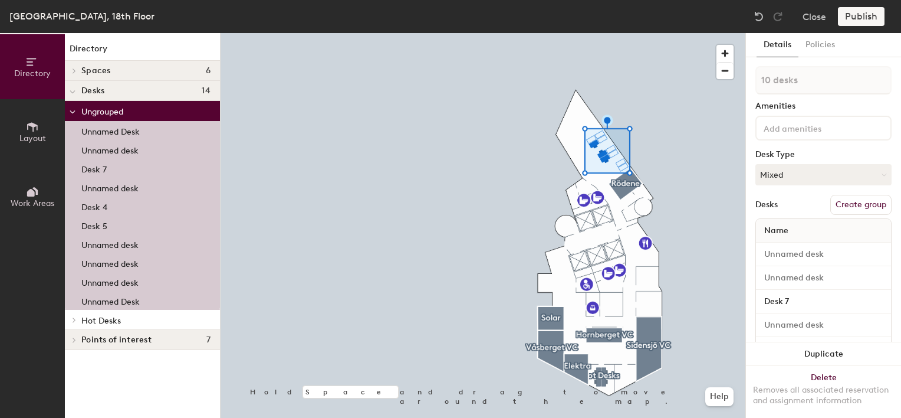
click at [103, 113] on span "Ungrouped" at bounding box center [102, 112] width 42 height 10
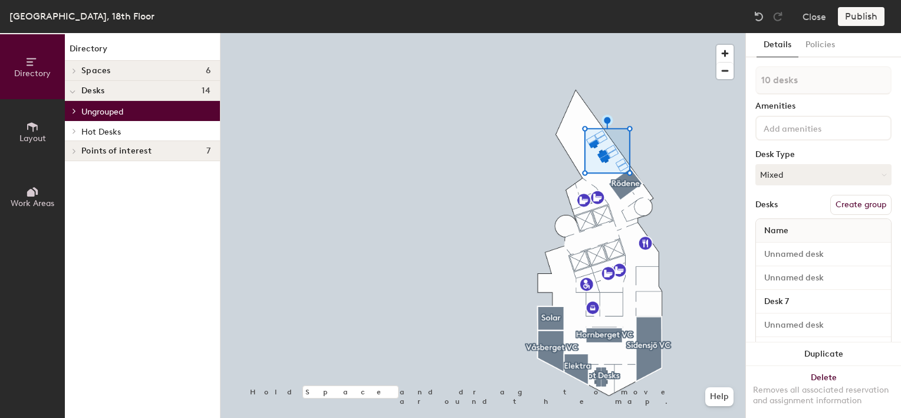
click at [103, 113] on span "Ungrouped" at bounding box center [102, 112] width 42 height 10
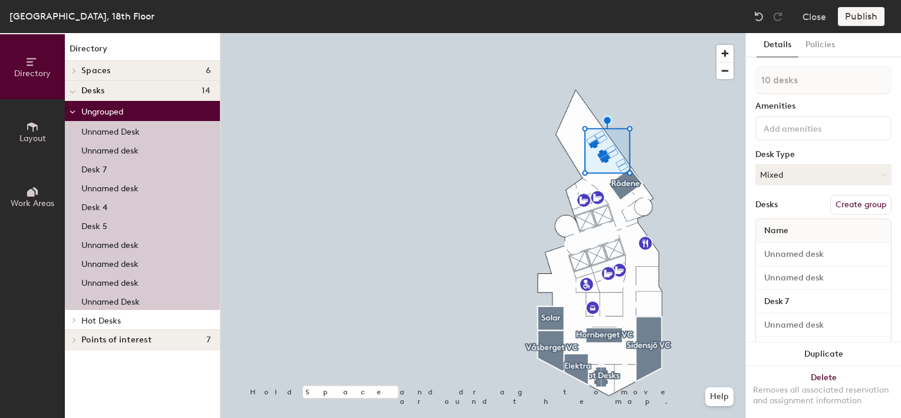
click at [103, 113] on span "Ungrouped" at bounding box center [102, 112] width 42 height 10
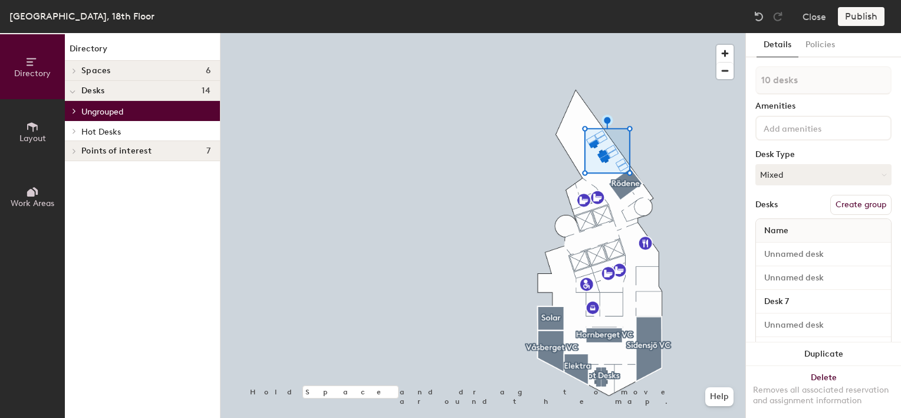
click at [29, 194] on icon at bounding box center [31, 193] width 8 height 8
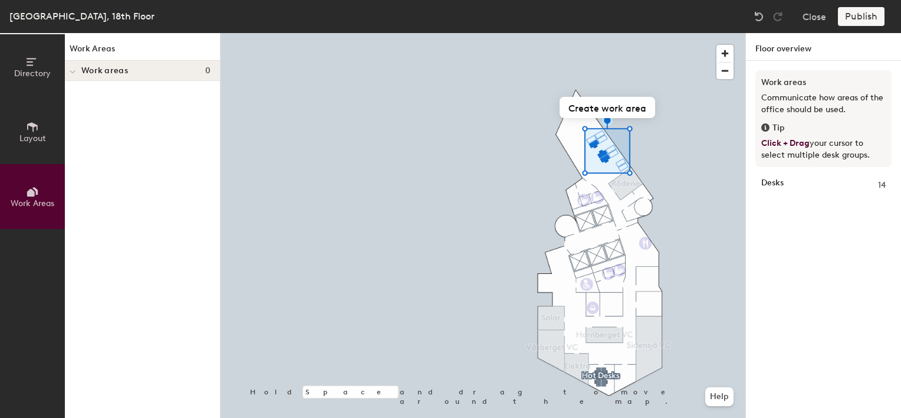
click at [35, 67] on icon at bounding box center [32, 61] width 13 height 13
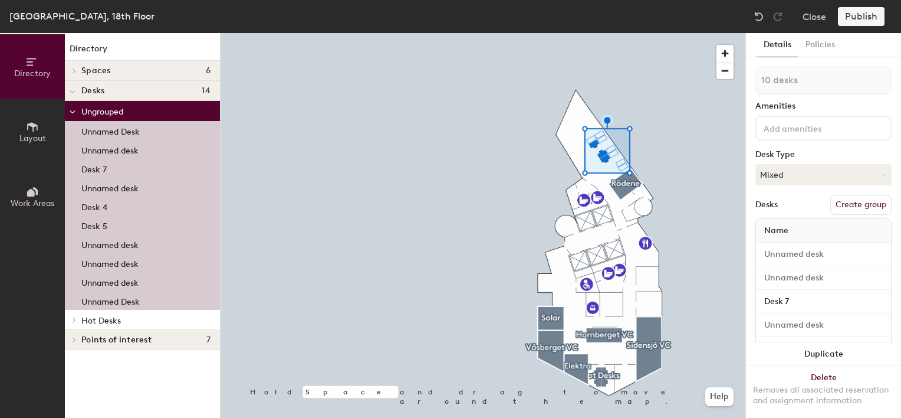
click at [872, 203] on button "Create group" at bounding box center [860, 205] width 61 height 20
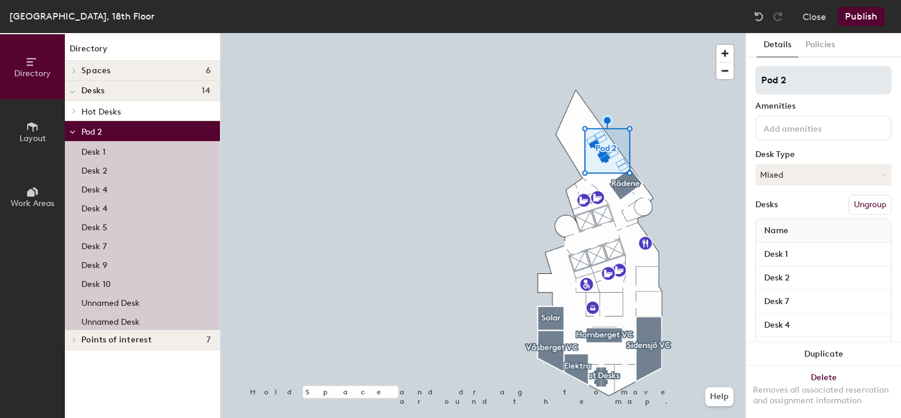
click at [732, 82] on div "Directory Layout Work Areas Directory Spaces 6 Elektra Hornberget VC Rödene Sid…" at bounding box center [450, 225] width 901 height 385
type input "Hot Desks"
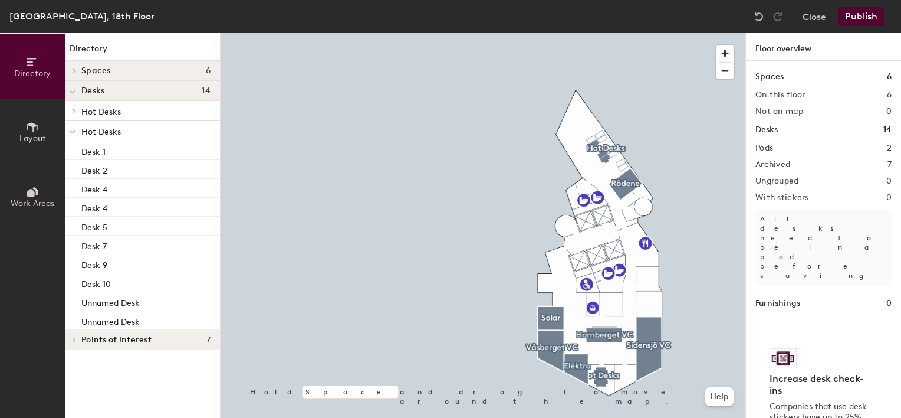
click at [863, 15] on button "Publish" at bounding box center [861, 16] width 47 height 19
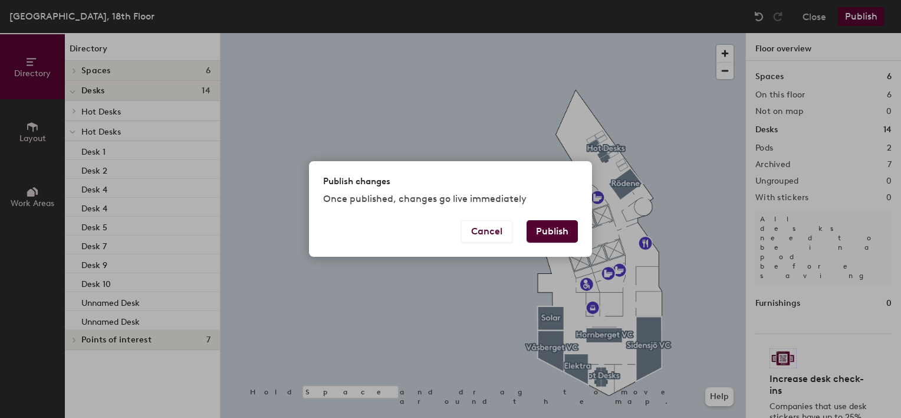
click at [548, 232] on button "Publish" at bounding box center [552, 231] width 51 height 22
